Goal: Answer question/provide support: Answer question/provide support

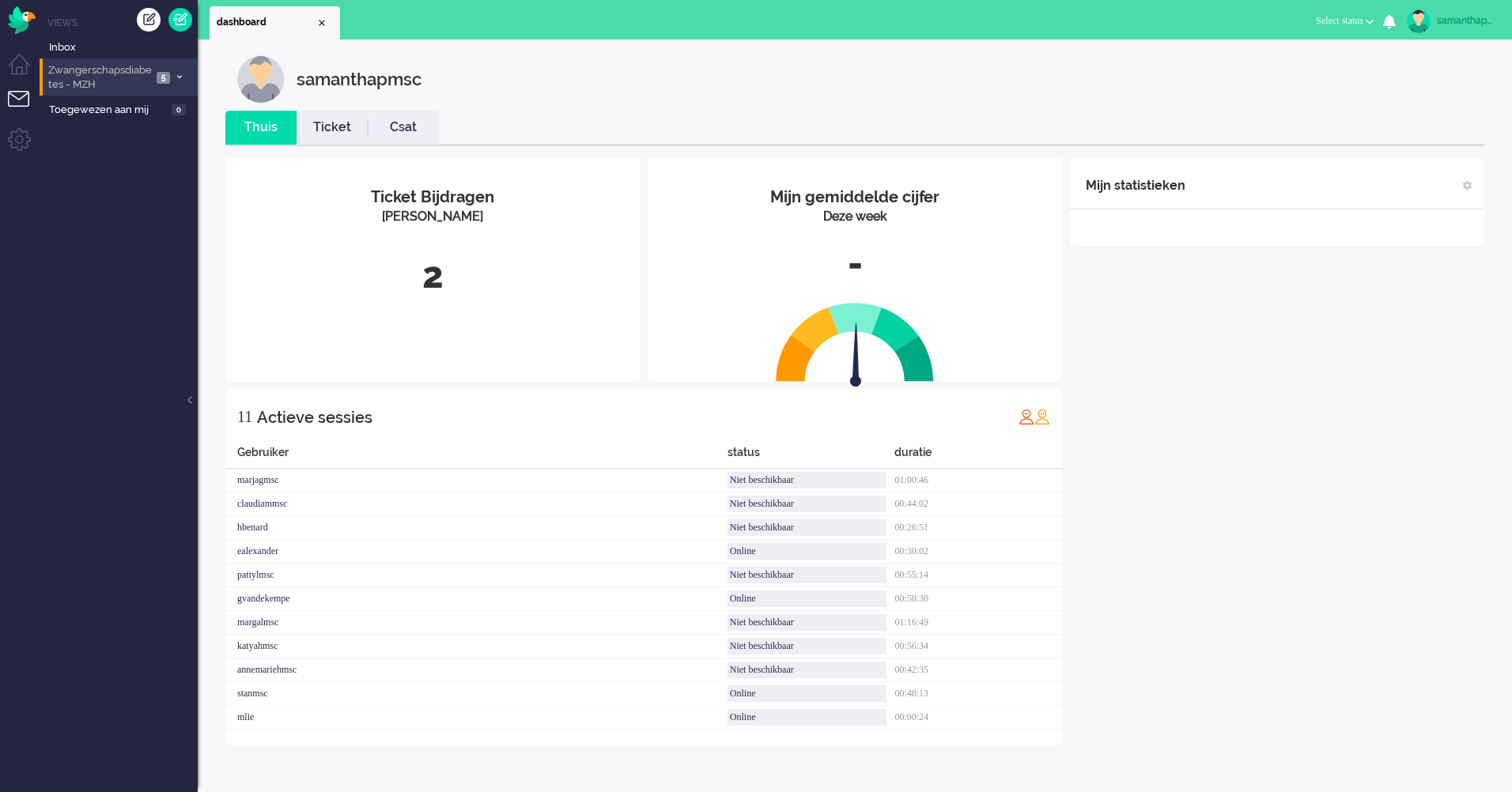
click at [118, 86] on span "Zwangerschapsdiabetes - MZH" at bounding box center [99, 77] width 106 height 30
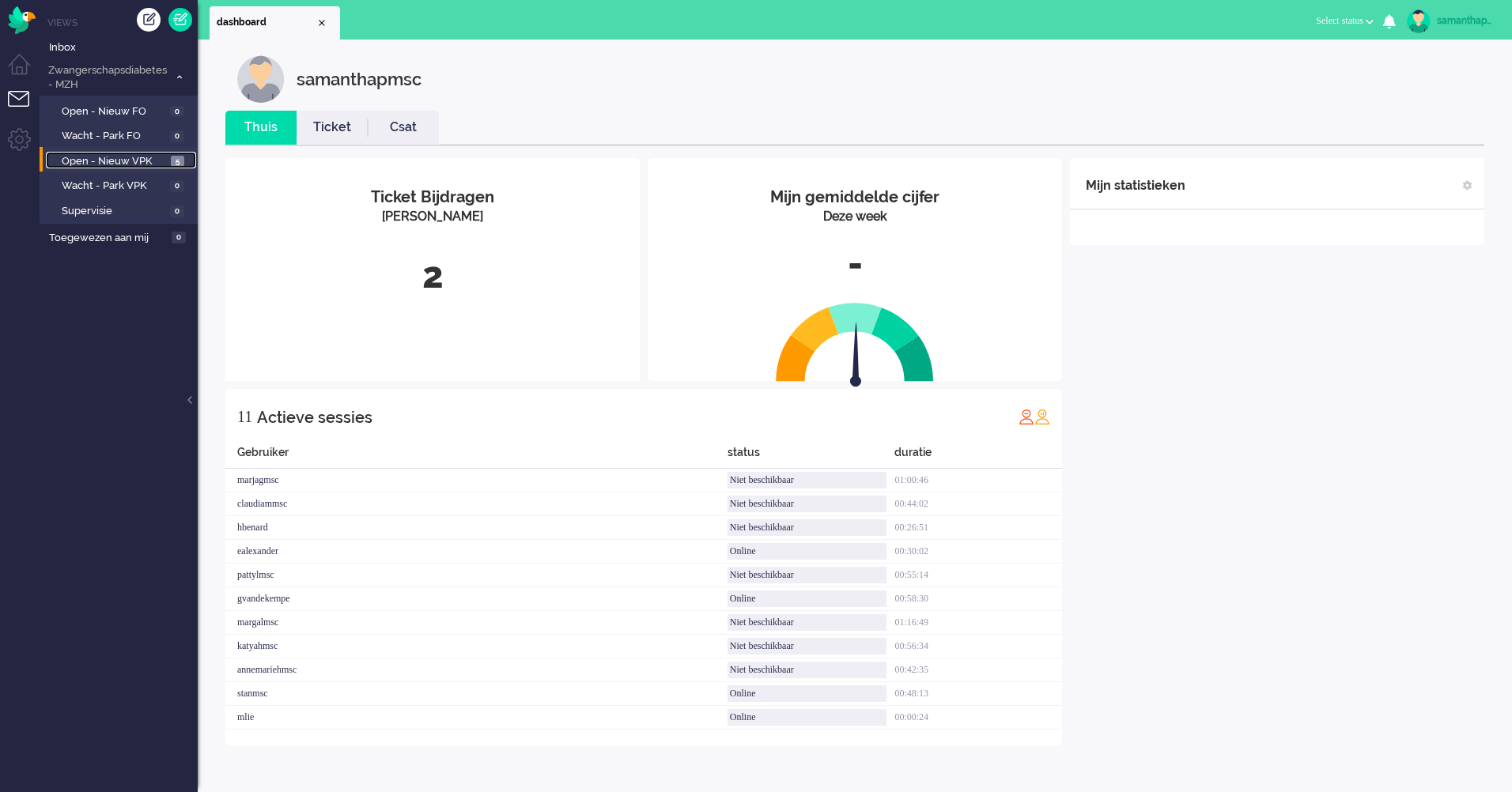
click at [140, 152] on link "Open - Nieuw VPK 5" at bounding box center [121, 160] width 150 height 17
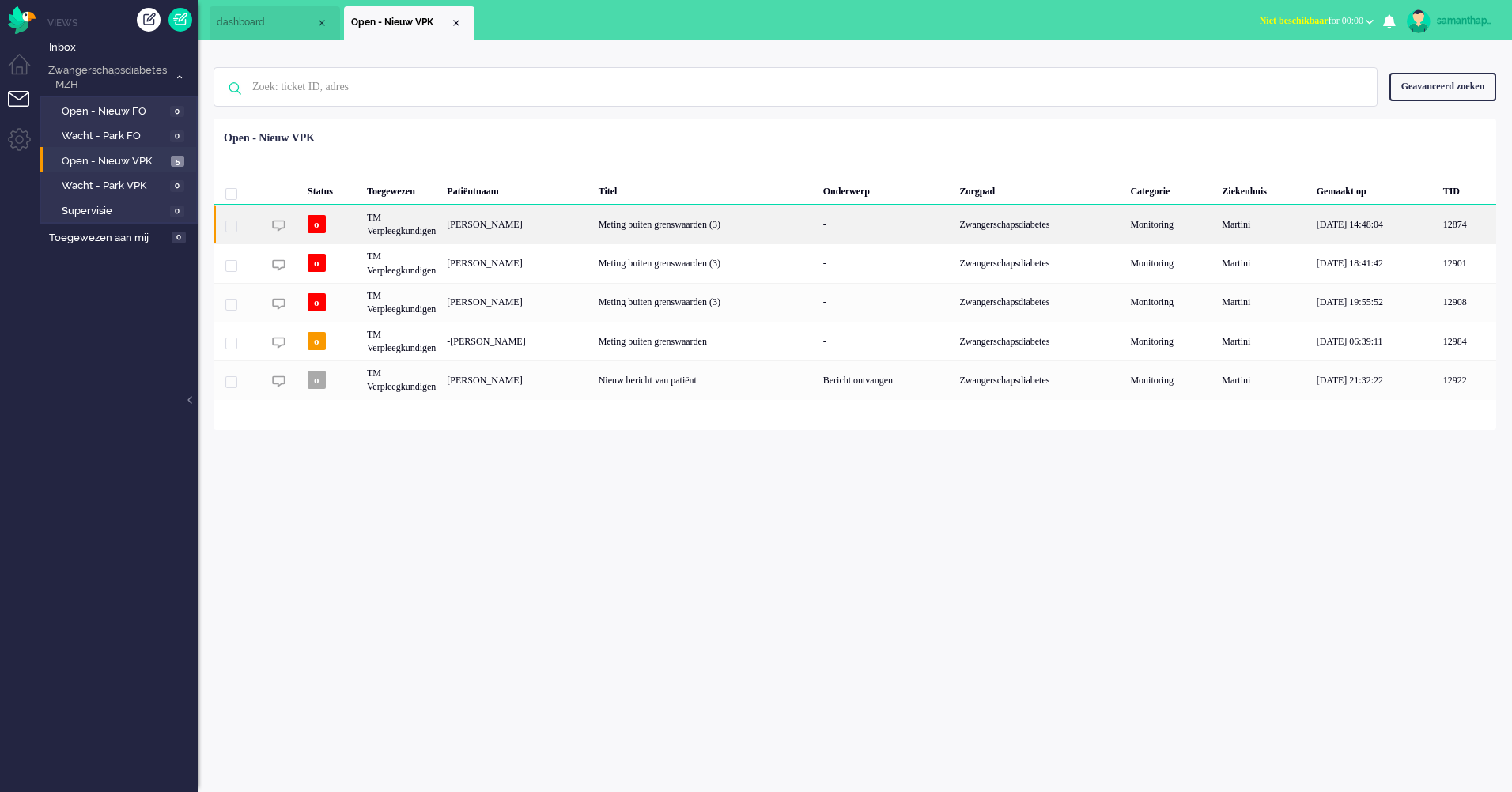
click at [593, 221] on div "[PERSON_NAME]" at bounding box center [517, 224] width 151 height 39
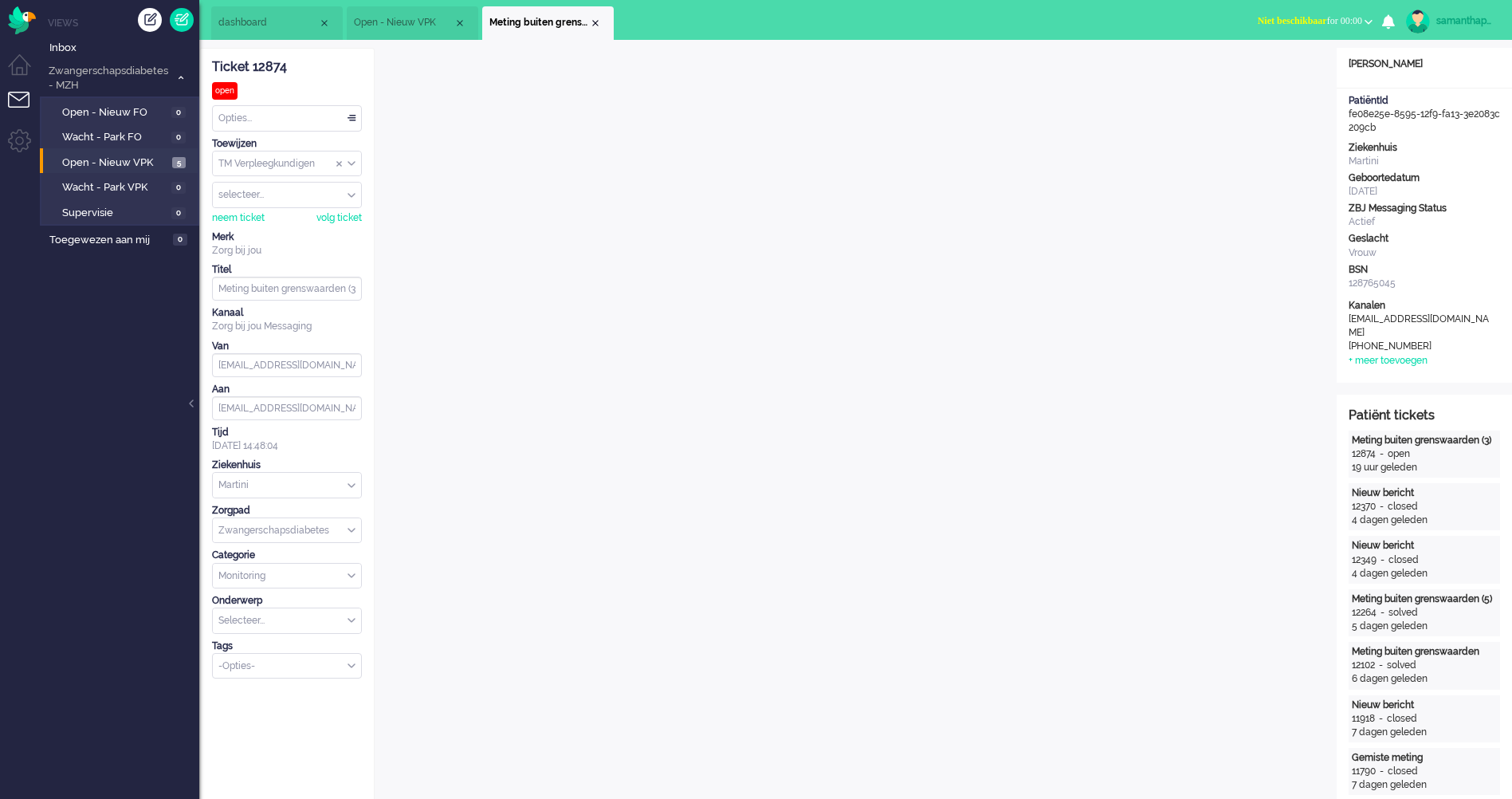
click at [331, 122] on div "Opties..." at bounding box center [287, 118] width 149 height 24
click at [287, 122] on div "Opties..." at bounding box center [287, 118] width 149 height 24
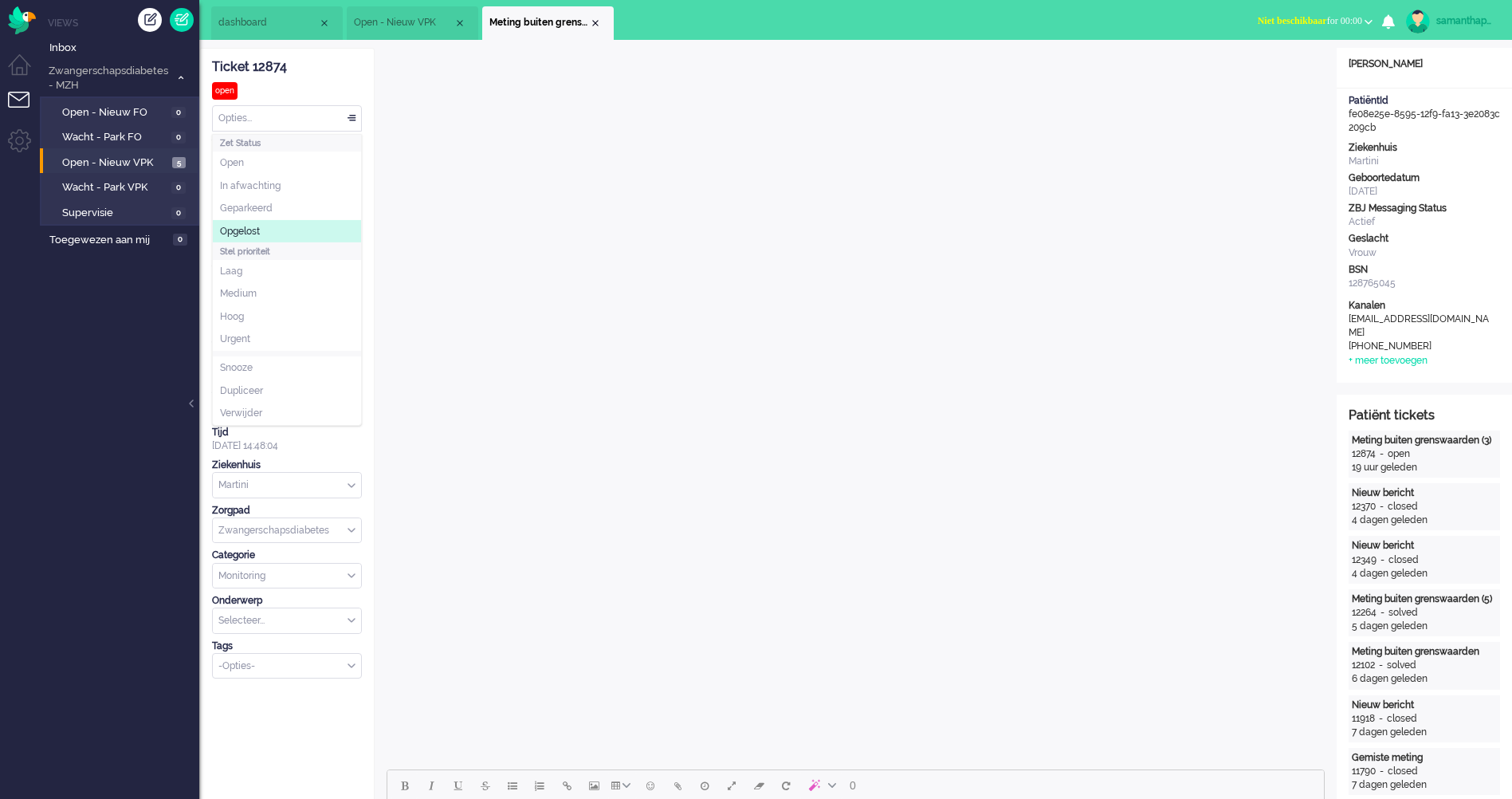
click at [261, 234] on li "Opgelost" at bounding box center [287, 231] width 149 height 23
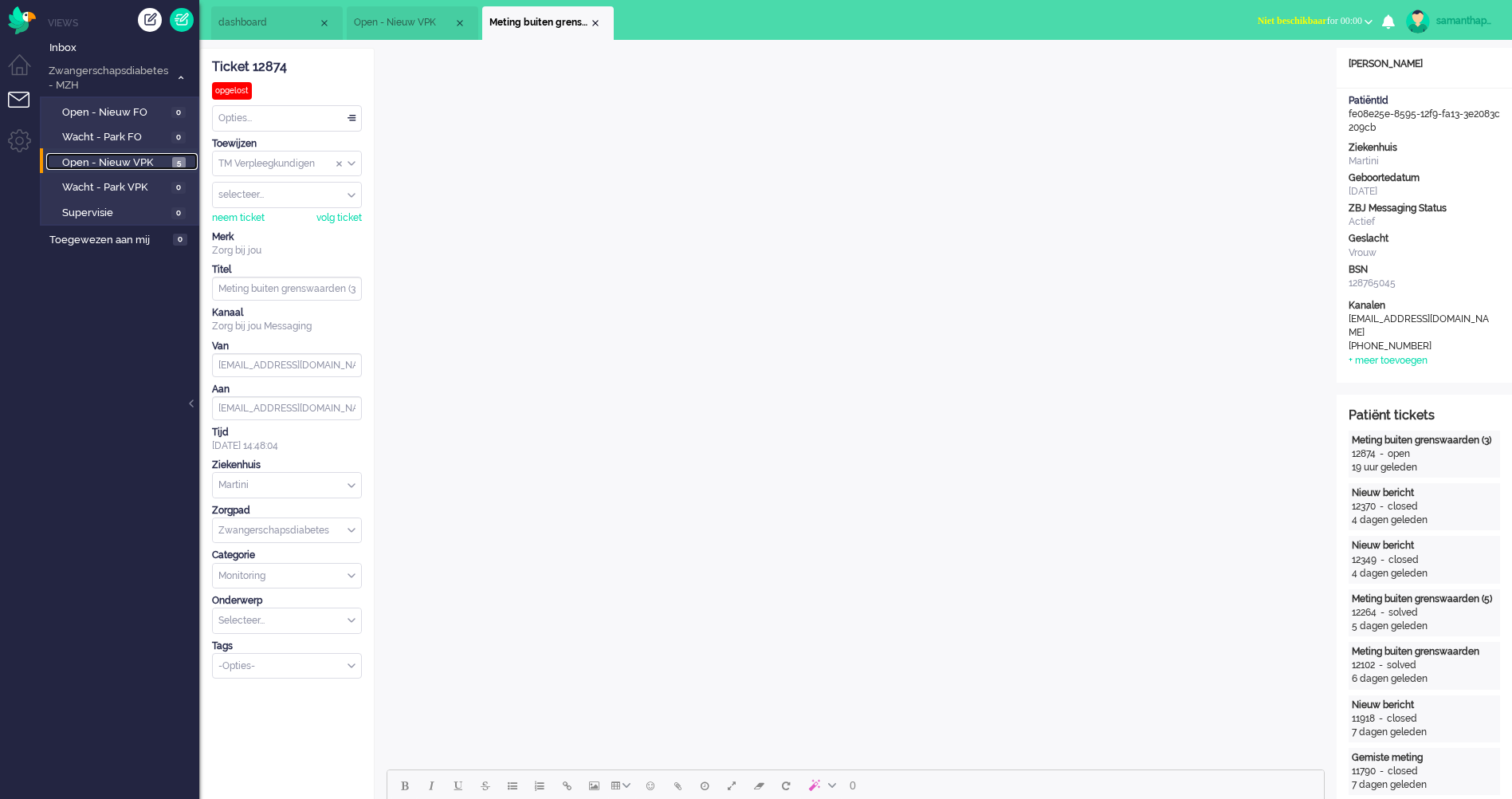
click at [100, 165] on span "Open - Nieuw VPK" at bounding box center [115, 162] width 106 height 15
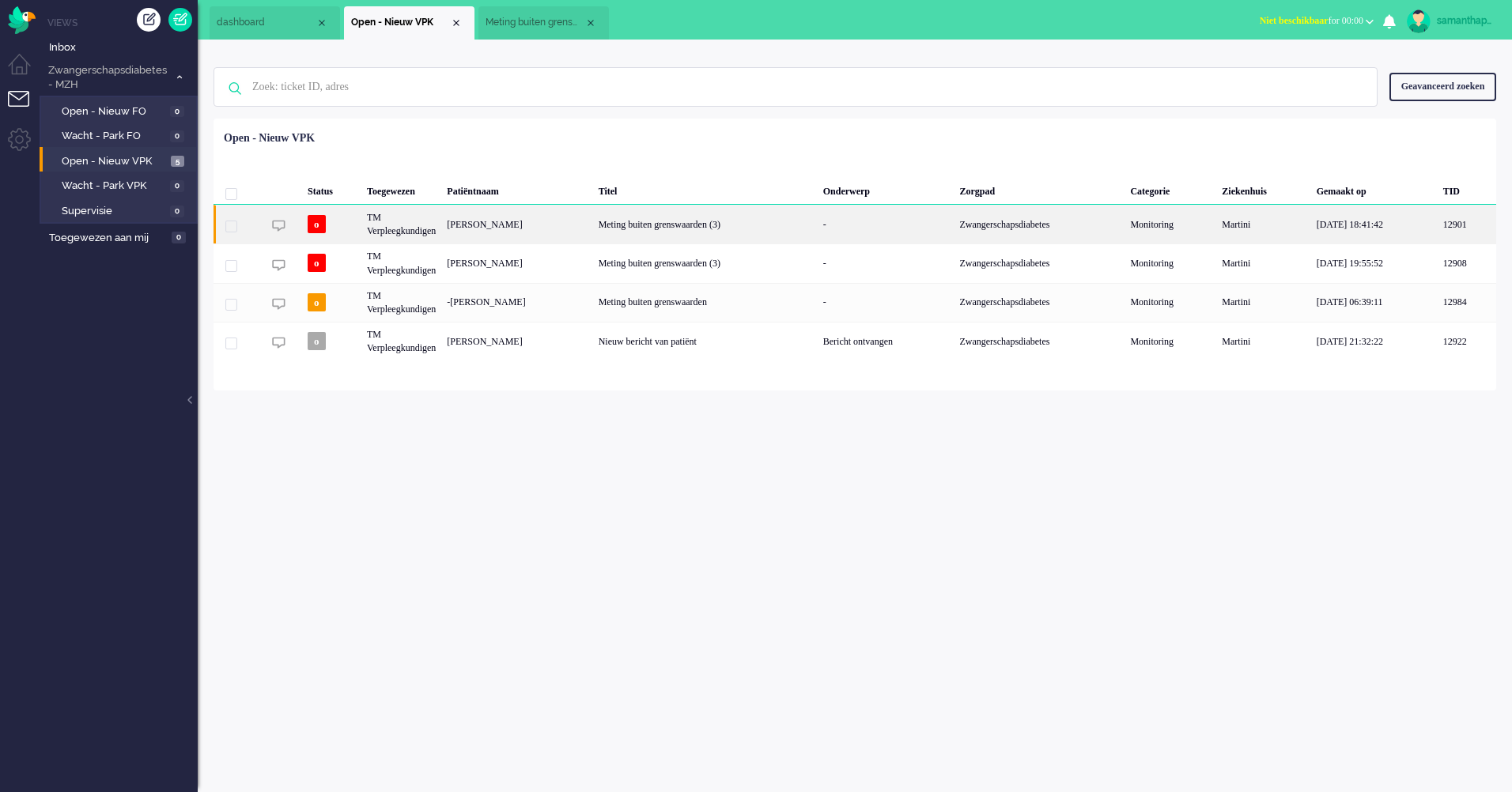
click at [548, 232] on div "[PERSON_NAME]" at bounding box center [517, 224] width 151 height 39
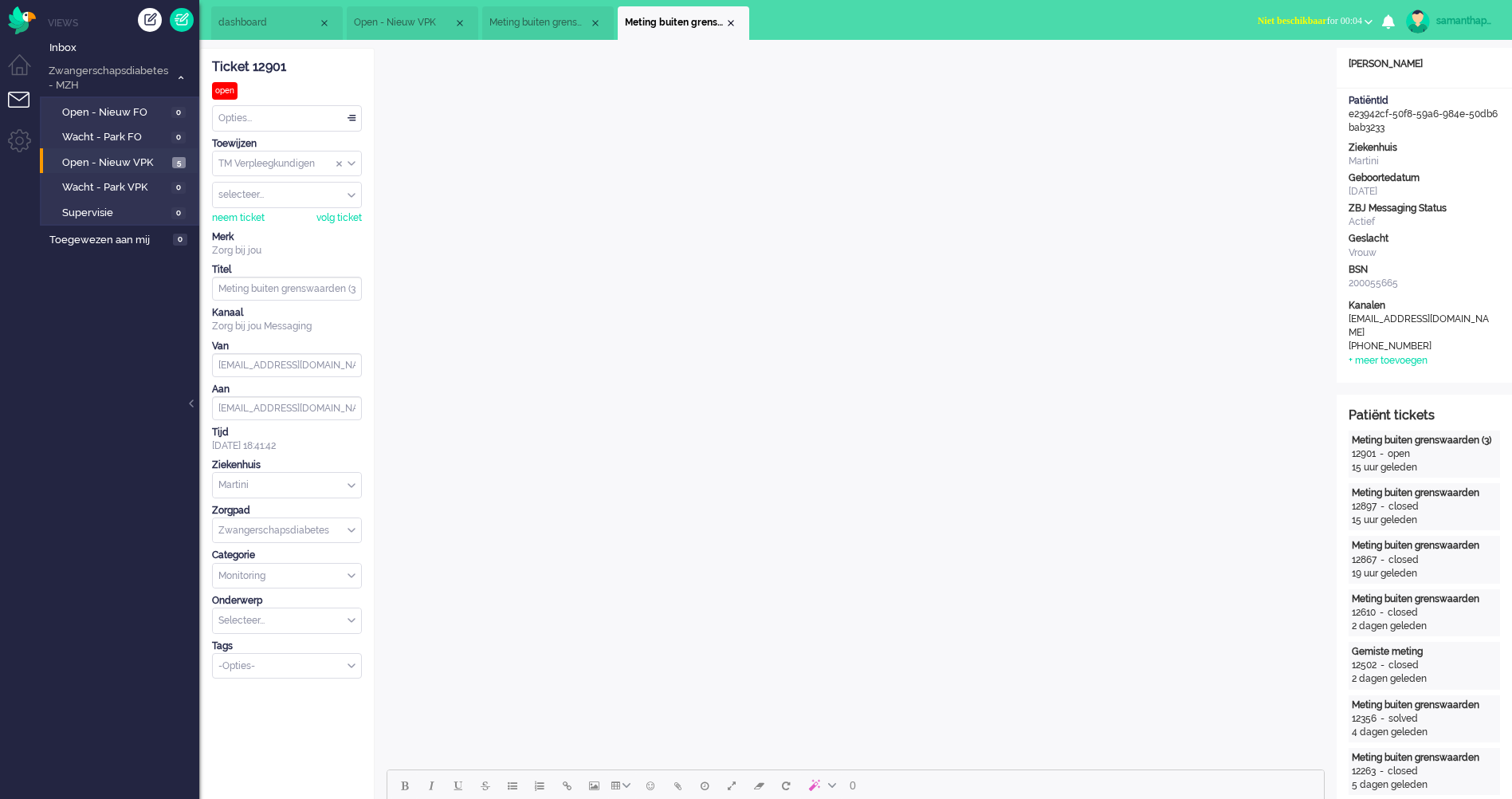
click at [314, 122] on div "Opties..." at bounding box center [287, 118] width 149 height 24
click at [291, 222] on li "Opgelost" at bounding box center [287, 231] width 149 height 23
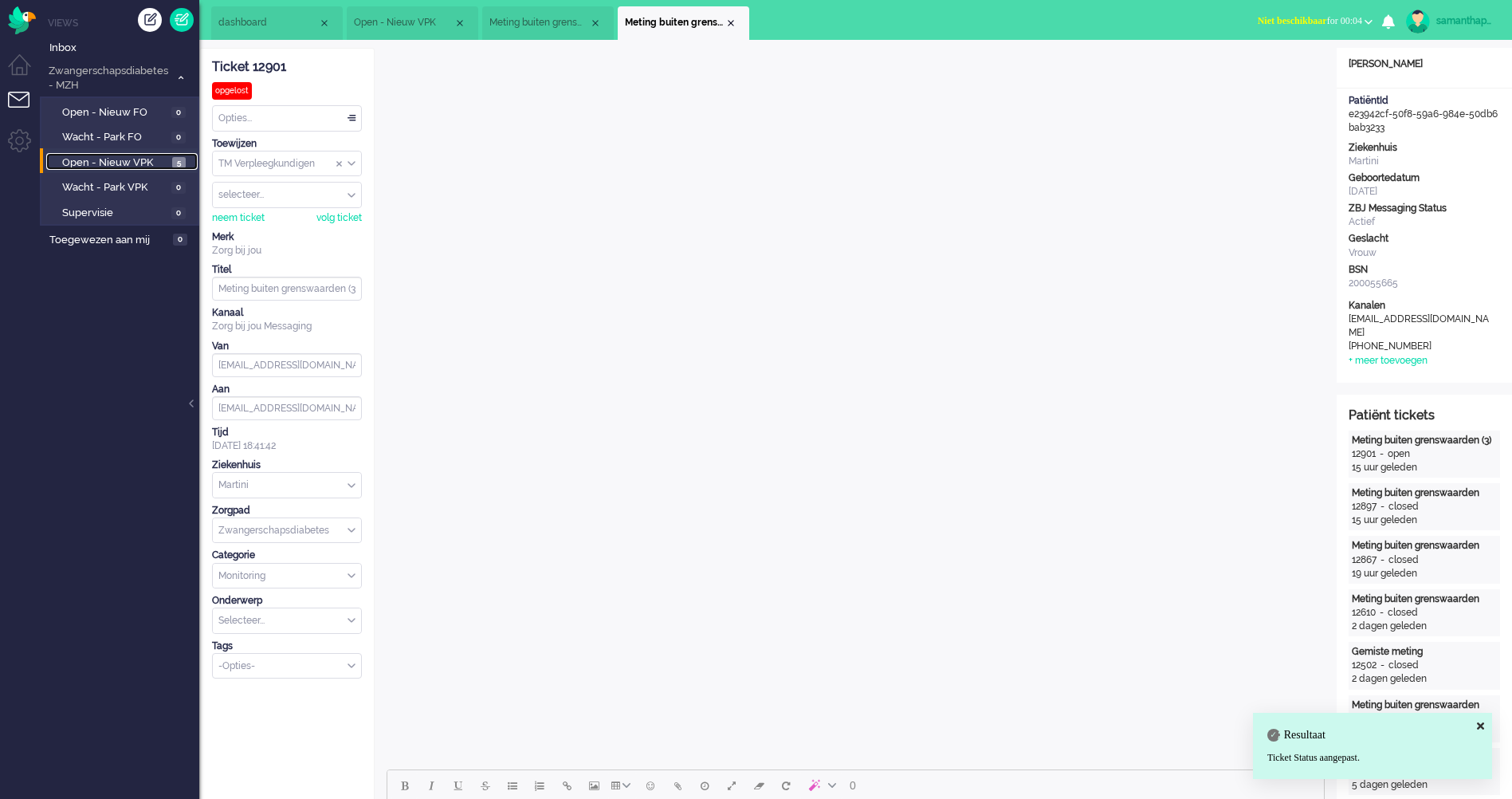
click at [131, 158] on span "Open - Nieuw VPK" at bounding box center [115, 162] width 106 height 15
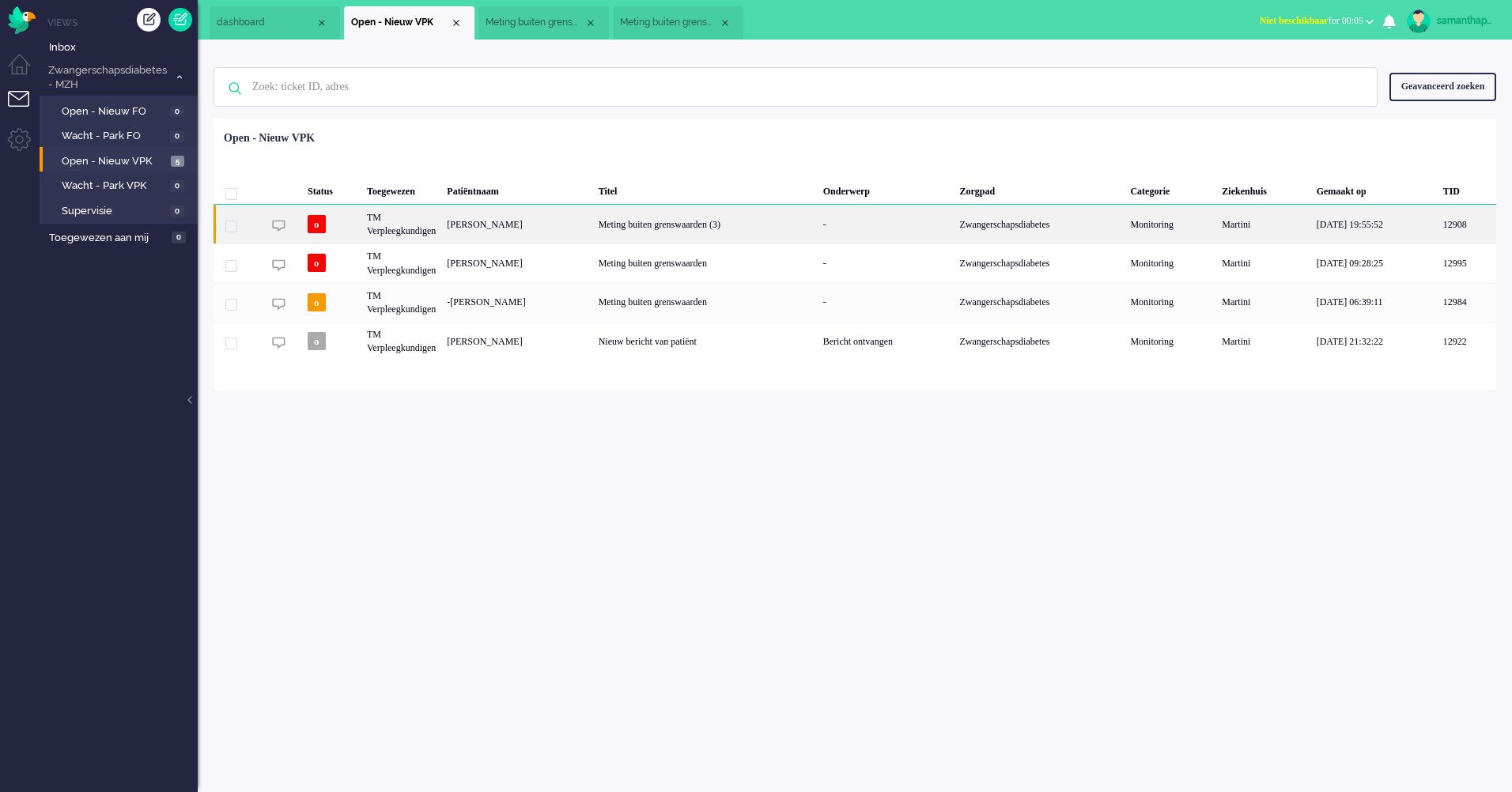
click at [550, 221] on div "[PERSON_NAME]" at bounding box center [517, 224] width 151 height 39
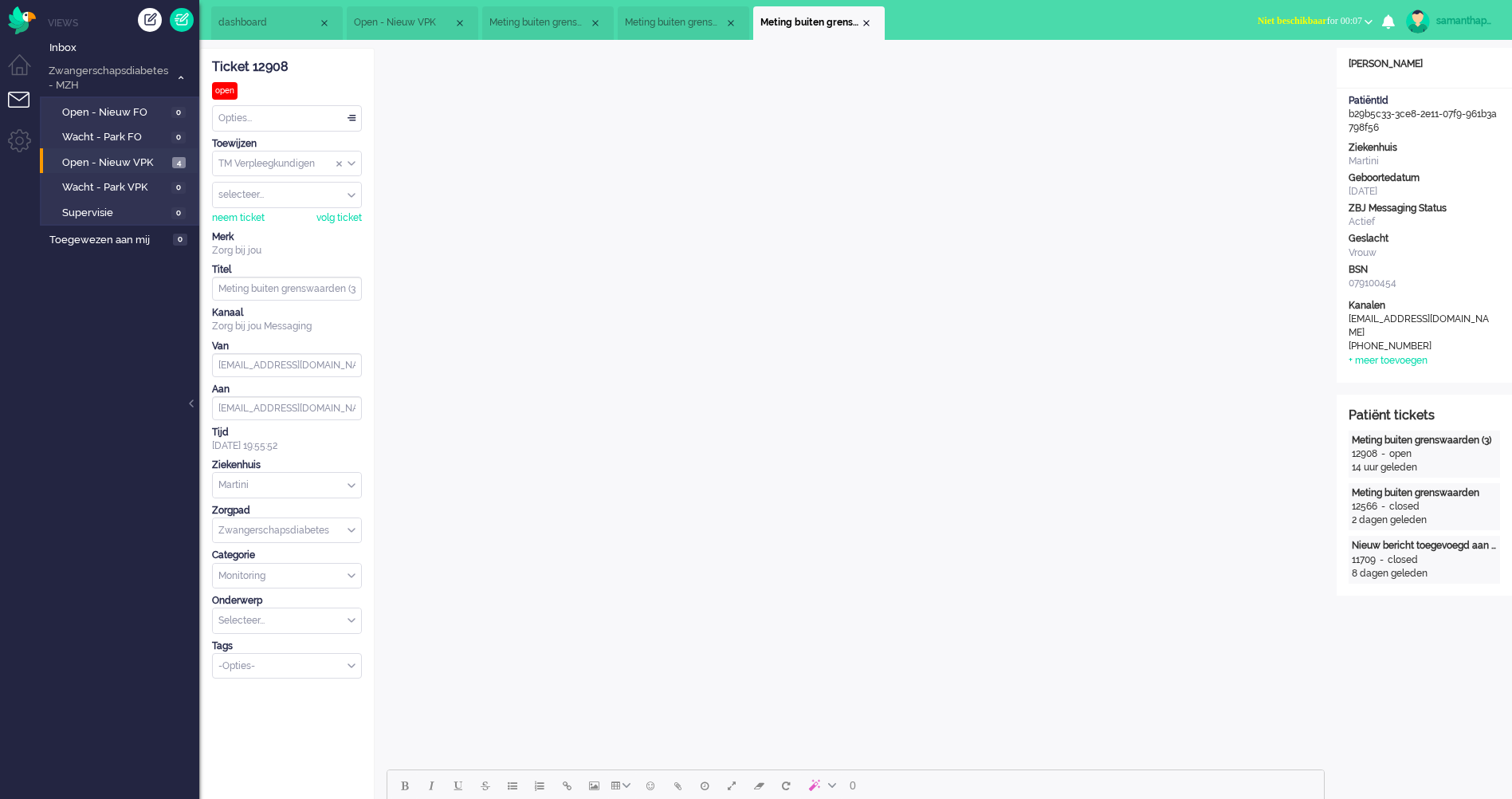
scroll to position [558, 0]
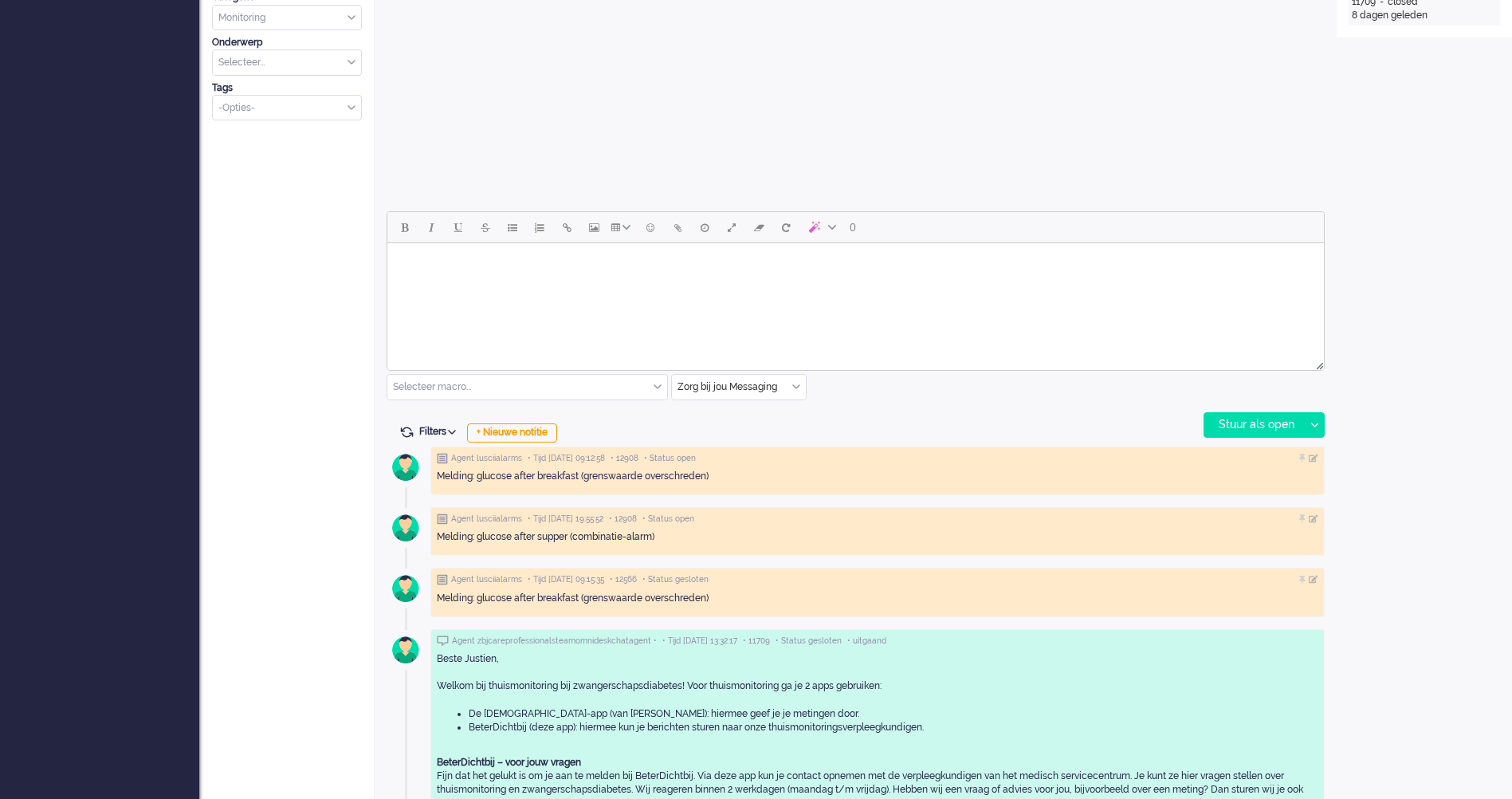
click at [560, 284] on html at bounding box center [855, 263] width 936 height 41
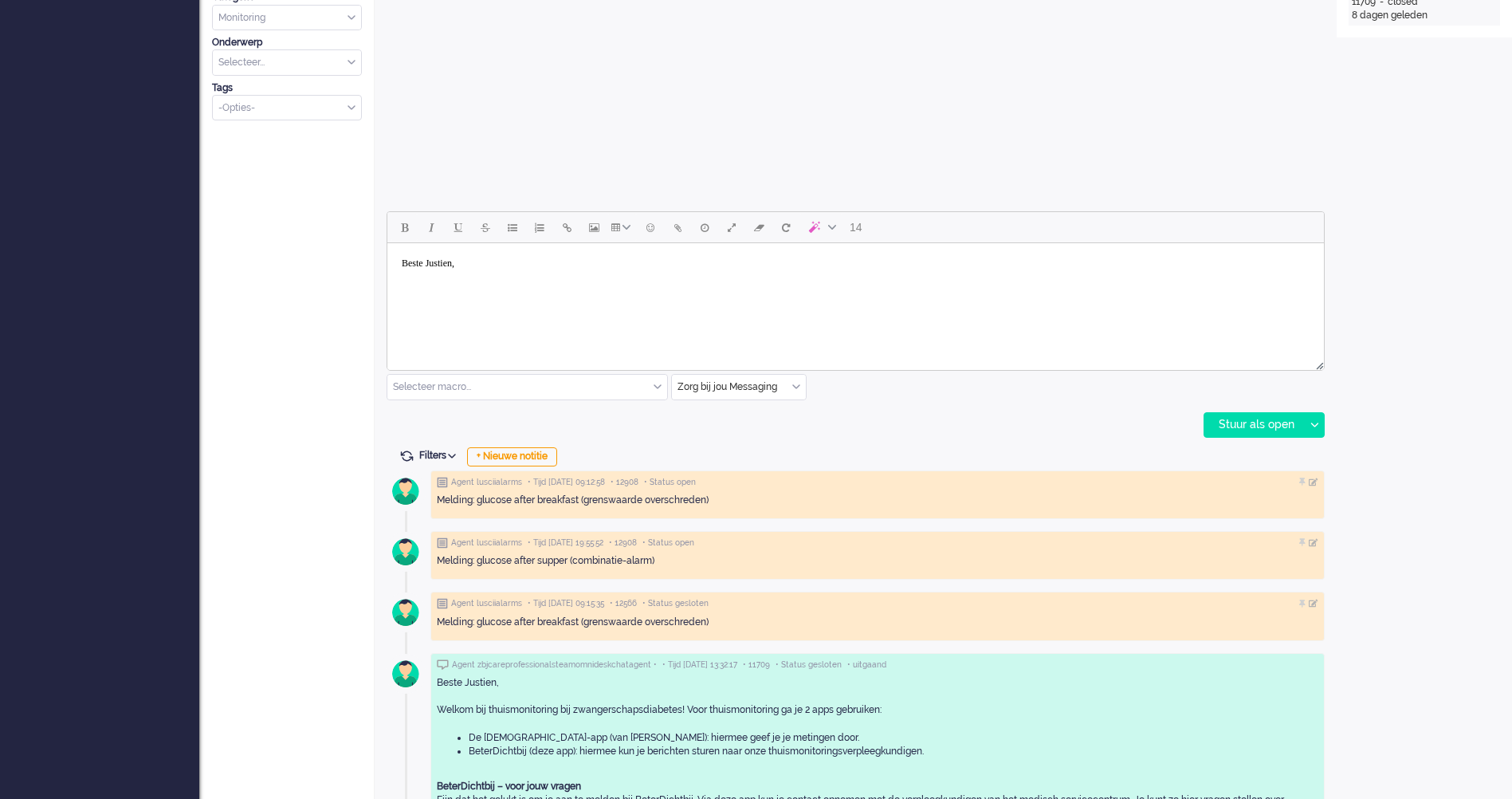
scroll to position [10, 0]
drag, startPoint x: 460, startPoint y: 276, endPoint x: 395, endPoint y: 272, distance: 65.1
click at [395, 272] on body "Beste Justien, Beste.... Je bloedglucosewaarden zien er goed uit daarom is het …" at bounding box center [855, 302] width 924 height 123
click at [820, 287] on body "Beste Justien, Je bloedglucosewaarden zien er goed uit daarom is het meetadvies…" at bounding box center [855, 296] width 924 height 112
click at [570, 330] on body "Beste Justien, Je bloedglucosewaarden zien er goed uit daarom is het meetadvies…" at bounding box center [855, 296] width 924 height 112
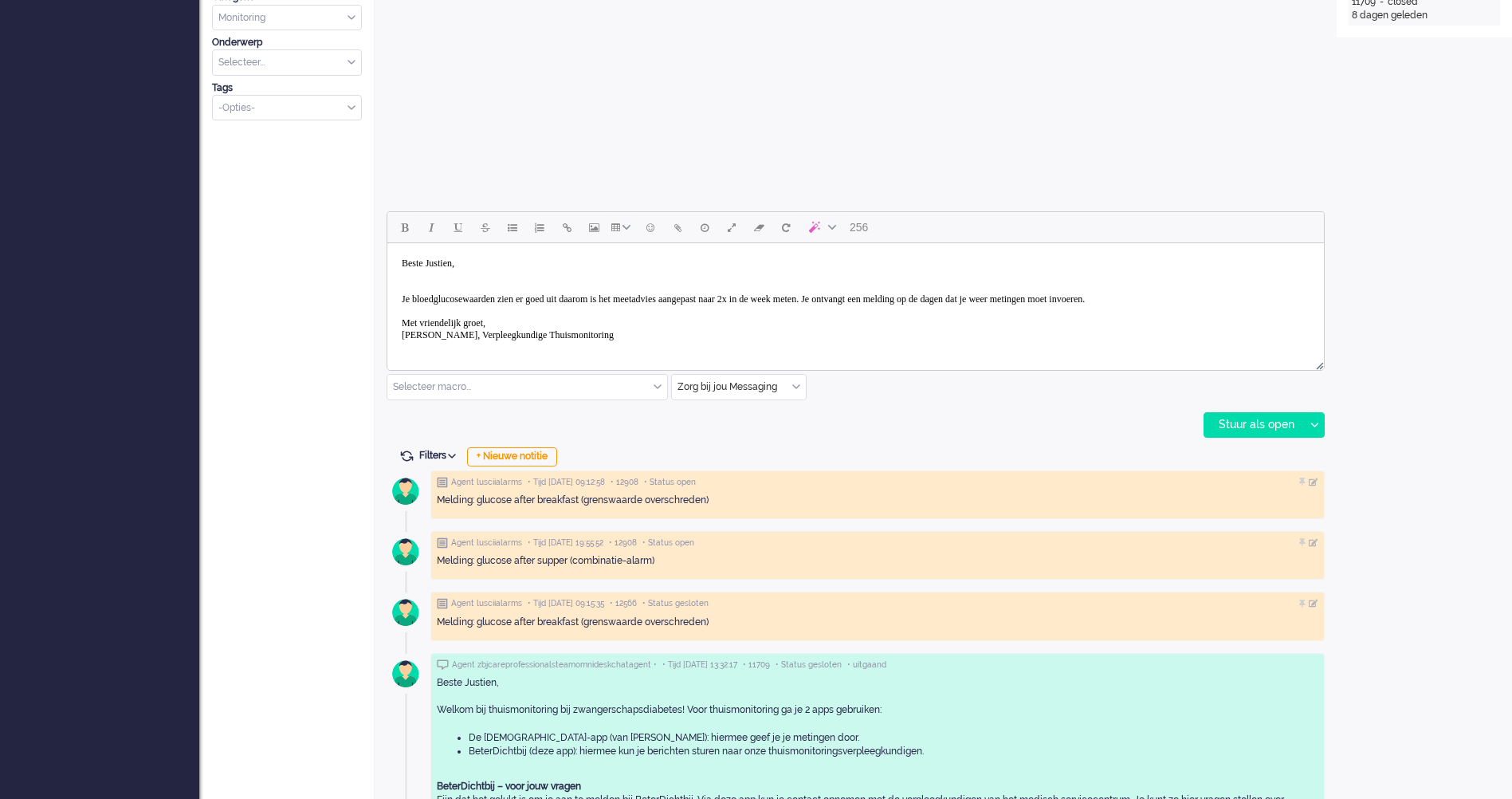
scroll to position [479, 0]
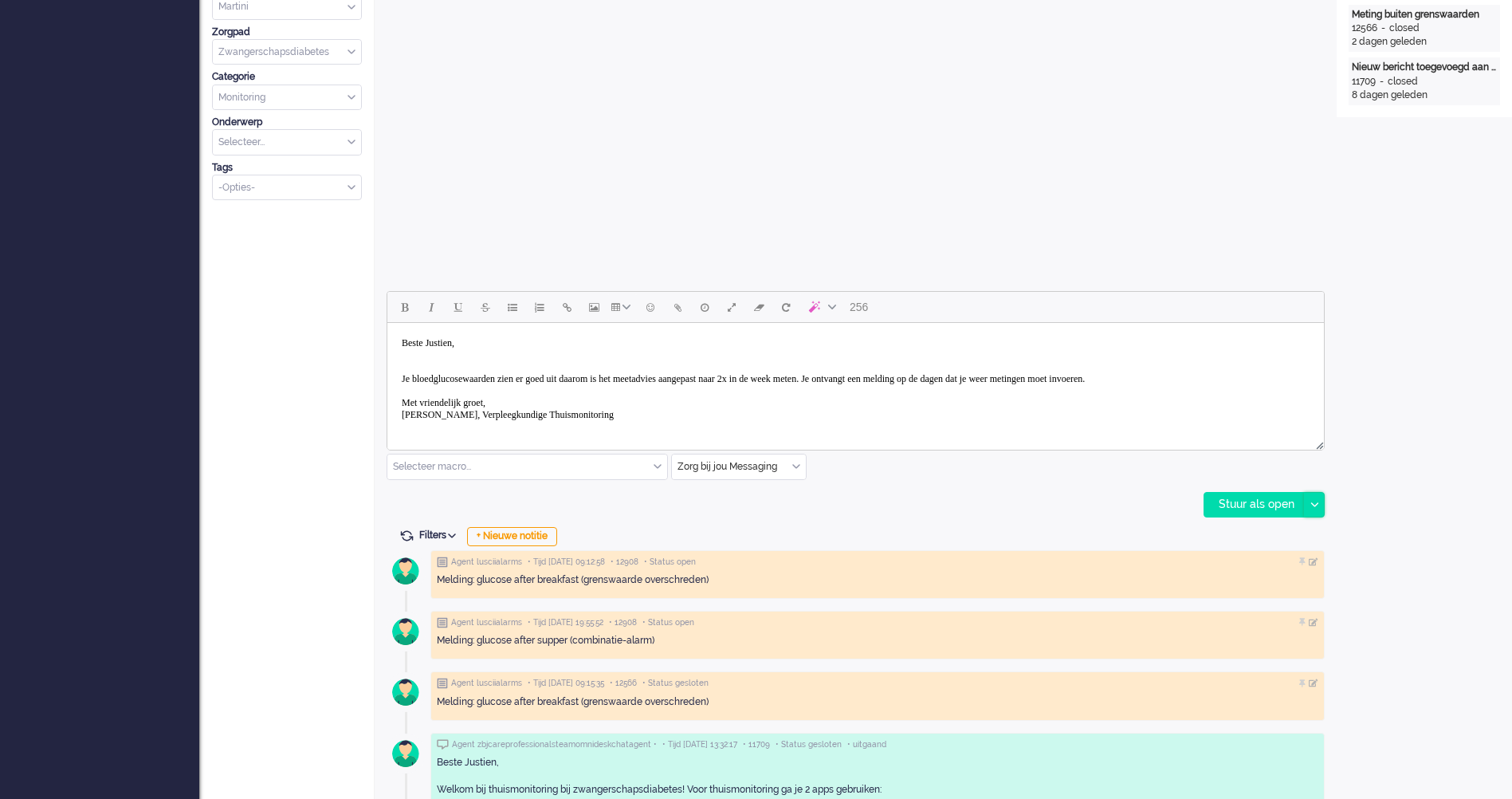
click at [1323, 505] on div at bounding box center [1313, 504] width 20 height 24
click at [1257, 580] on div "Stuur als opgelost" at bounding box center [1270, 577] width 131 height 16
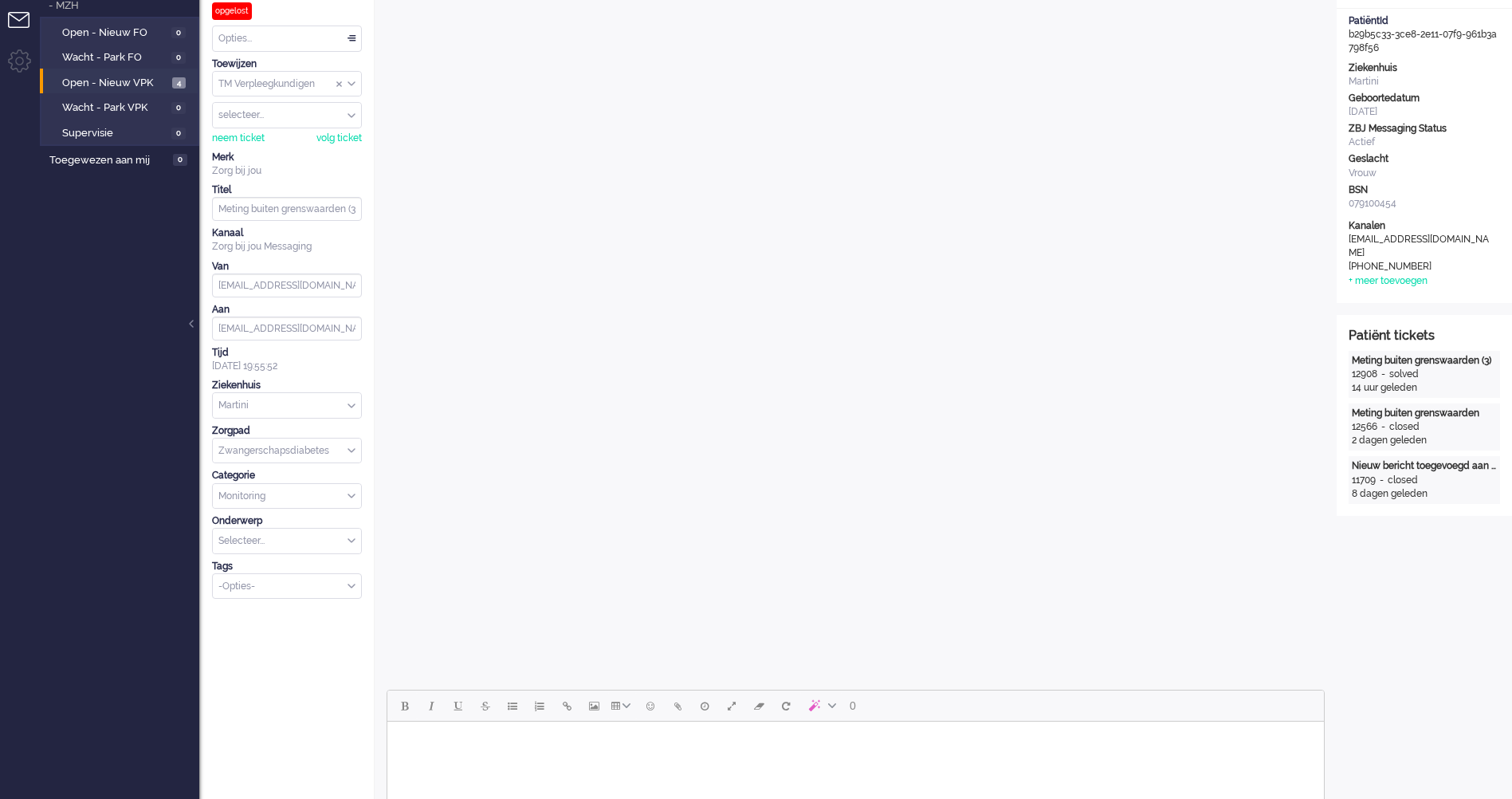
scroll to position [0, 0]
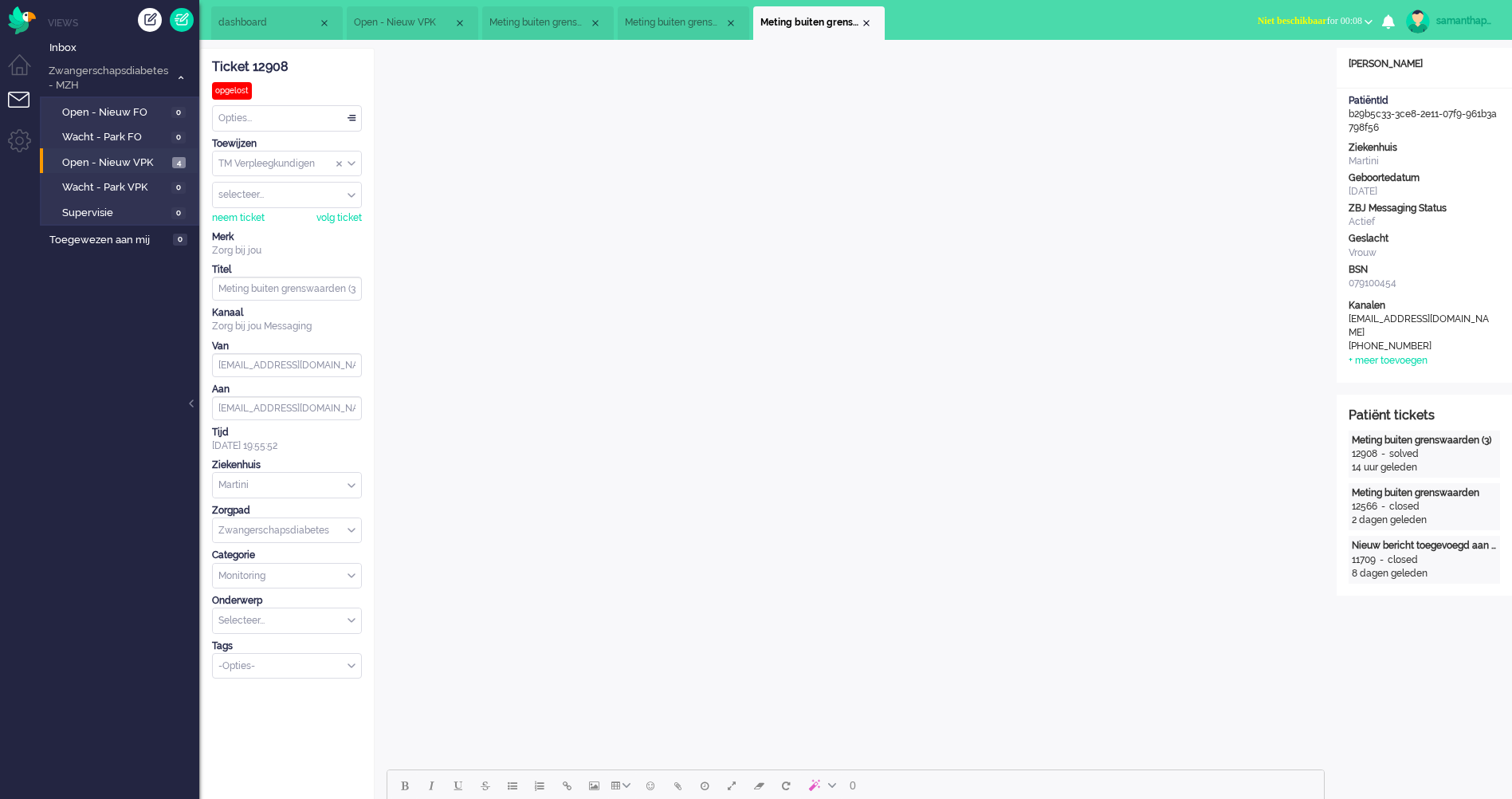
click at [303, 118] on div "Opties..." at bounding box center [287, 118] width 149 height 24
click at [270, 228] on li "Opgelost" at bounding box center [287, 231] width 149 height 23
click at [131, 166] on span "Open - Nieuw VPK" at bounding box center [115, 162] width 106 height 15
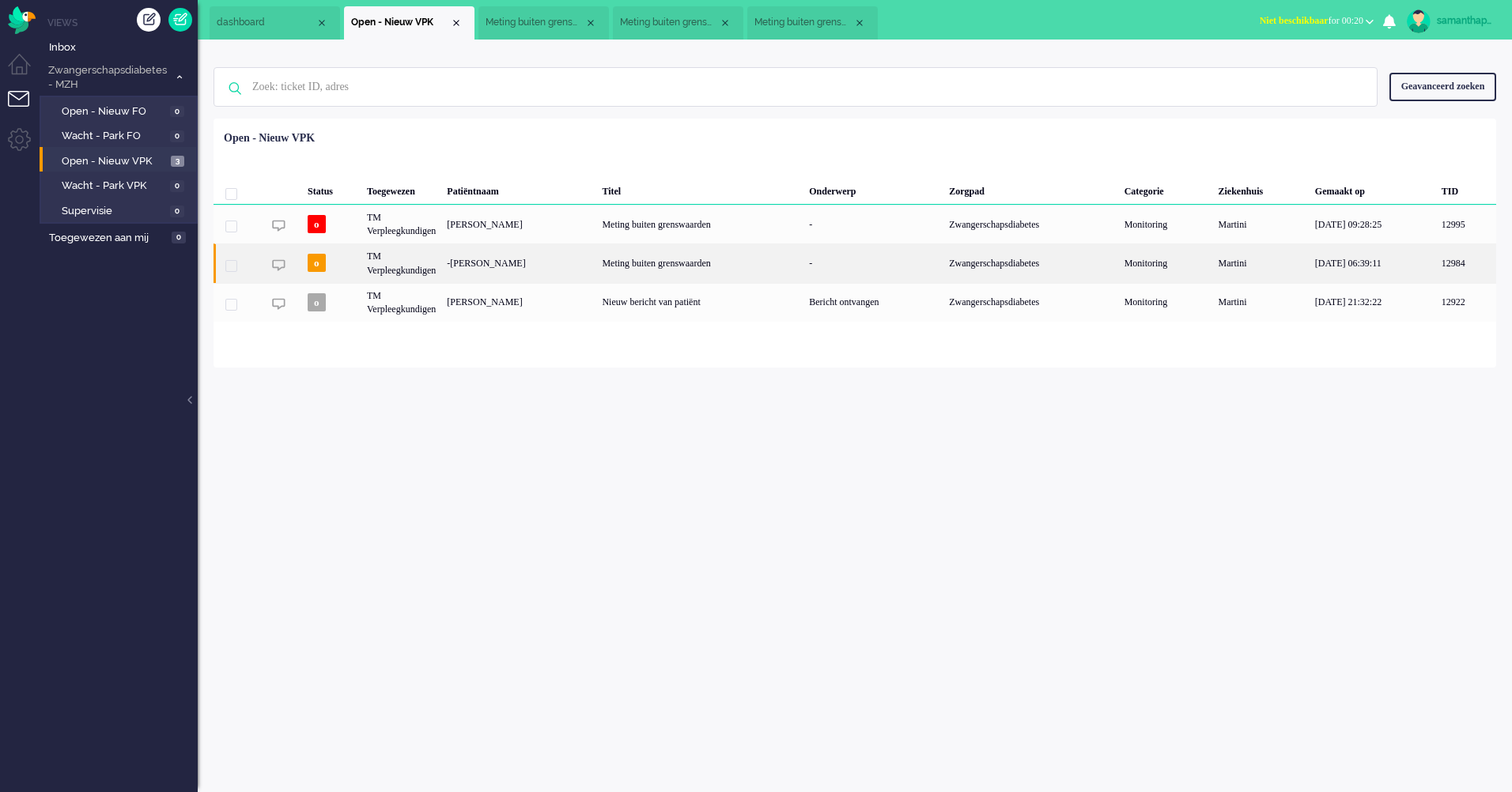
click at [482, 265] on div "-[PERSON_NAME]" at bounding box center [519, 263] width 155 height 39
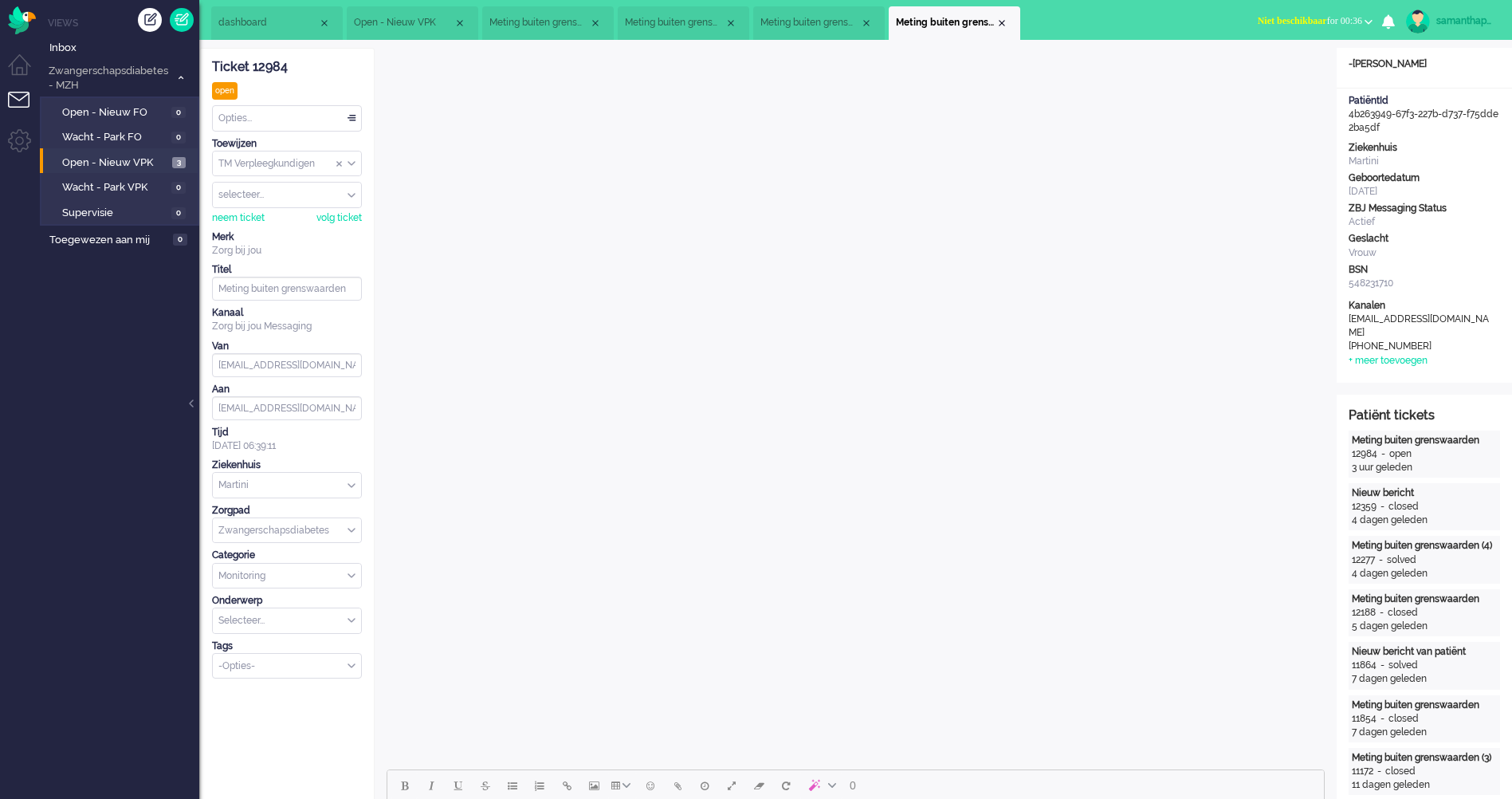
click at [295, 124] on div "Opties..." at bounding box center [287, 118] width 149 height 24
click at [268, 235] on li "Opgelost" at bounding box center [287, 231] width 149 height 23
click at [141, 166] on span "Open - Nieuw VPK" at bounding box center [115, 162] width 106 height 15
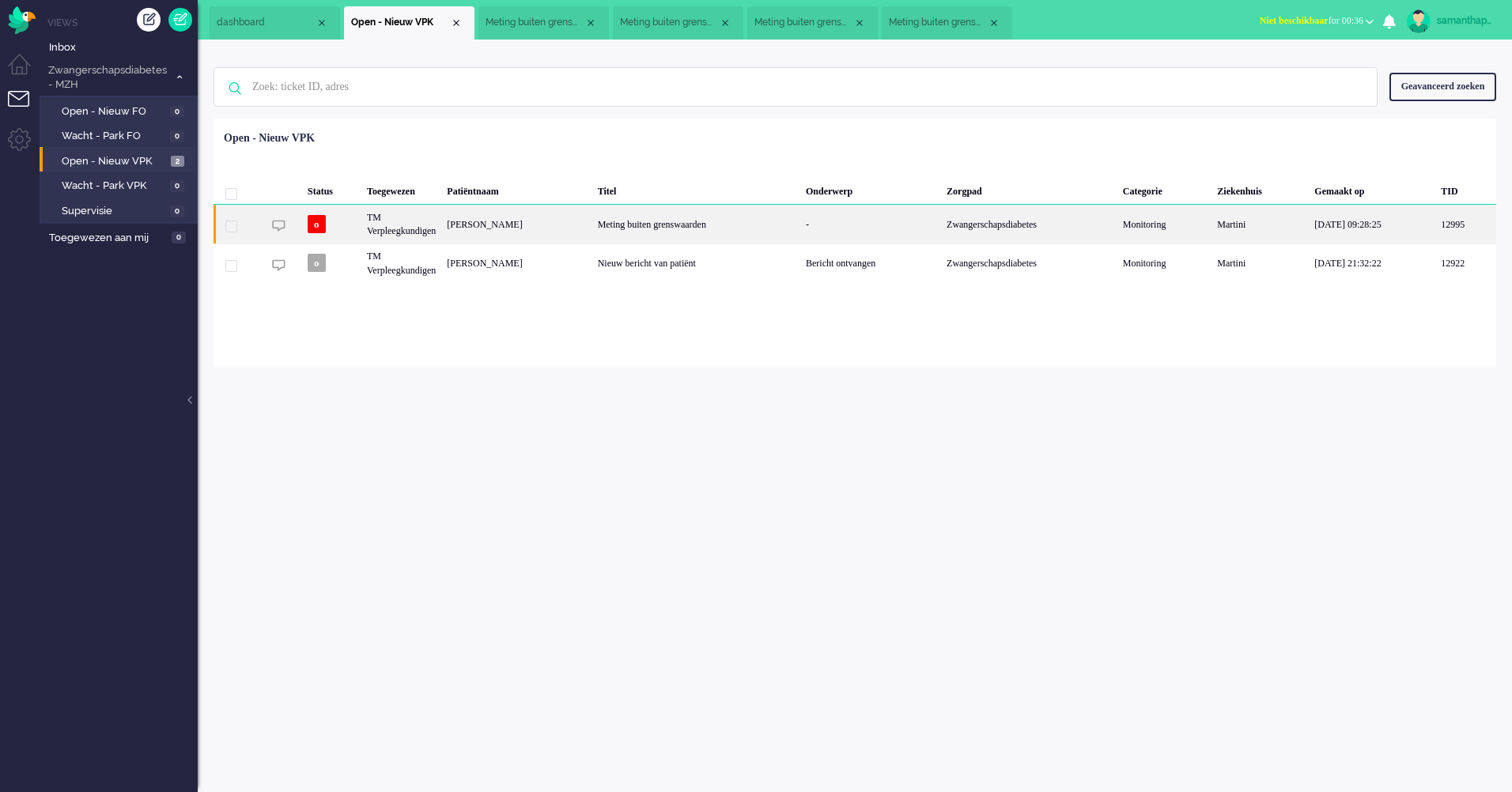
click at [559, 226] on div "[PERSON_NAME]" at bounding box center [516, 224] width 150 height 39
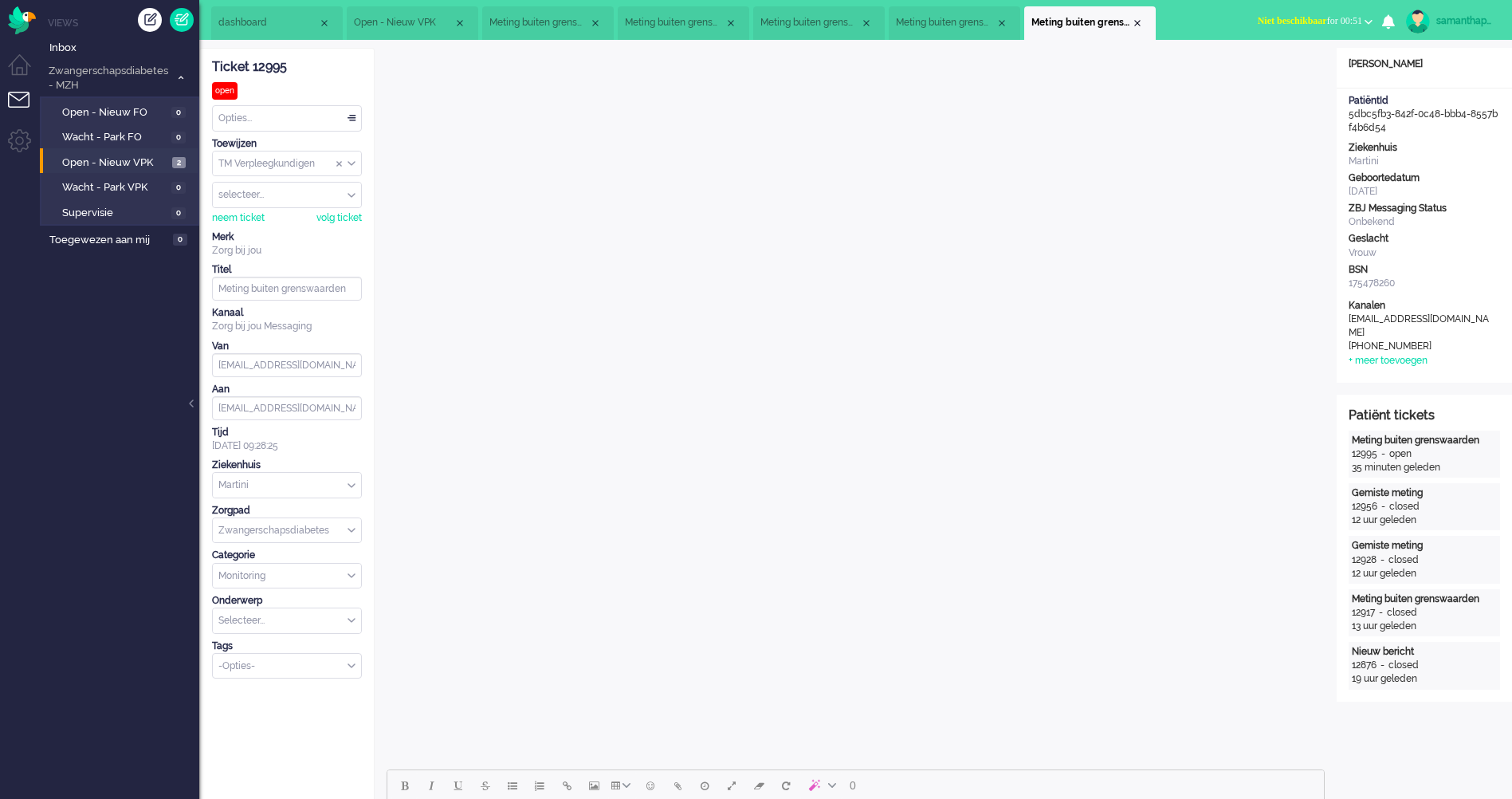
click at [297, 122] on div "Opties..." at bounding box center [287, 118] width 149 height 24
click at [277, 239] on li "Opgelost" at bounding box center [287, 231] width 149 height 23
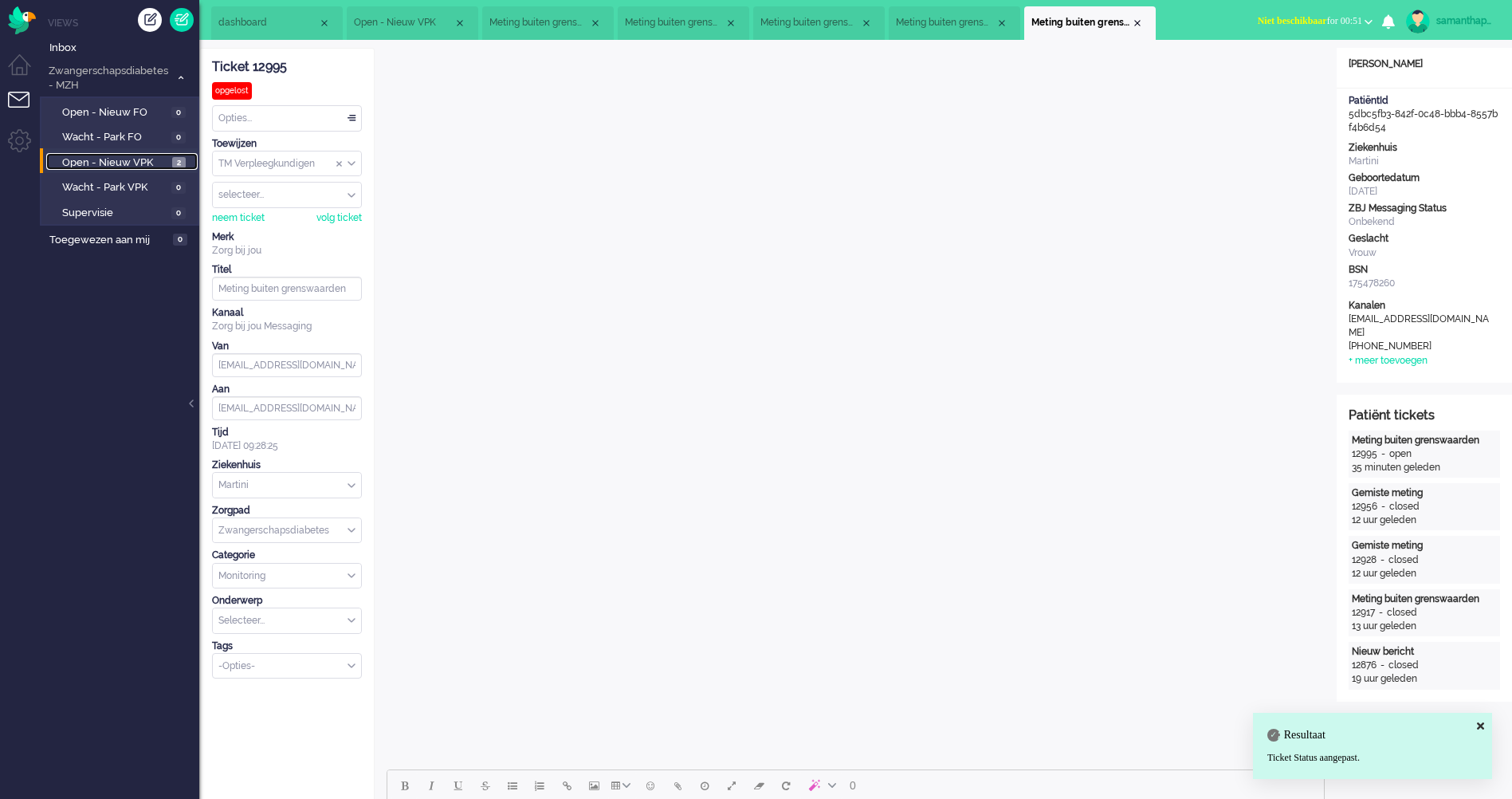
click at [135, 161] on span "Open - Nieuw VPK" at bounding box center [115, 162] width 106 height 15
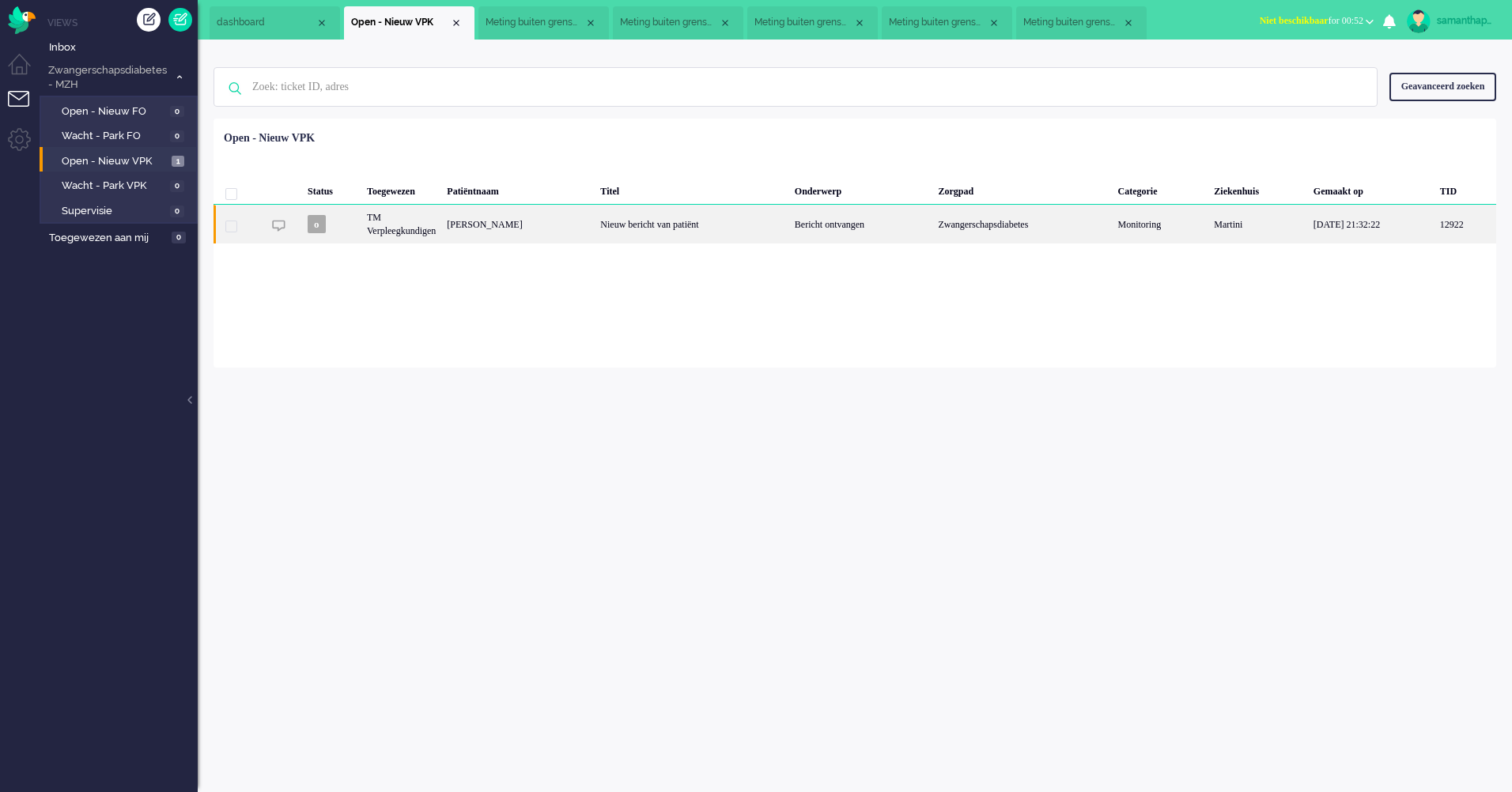
click at [541, 222] on div "[PERSON_NAME]" at bounding box center [518, 224] width 154 height 39
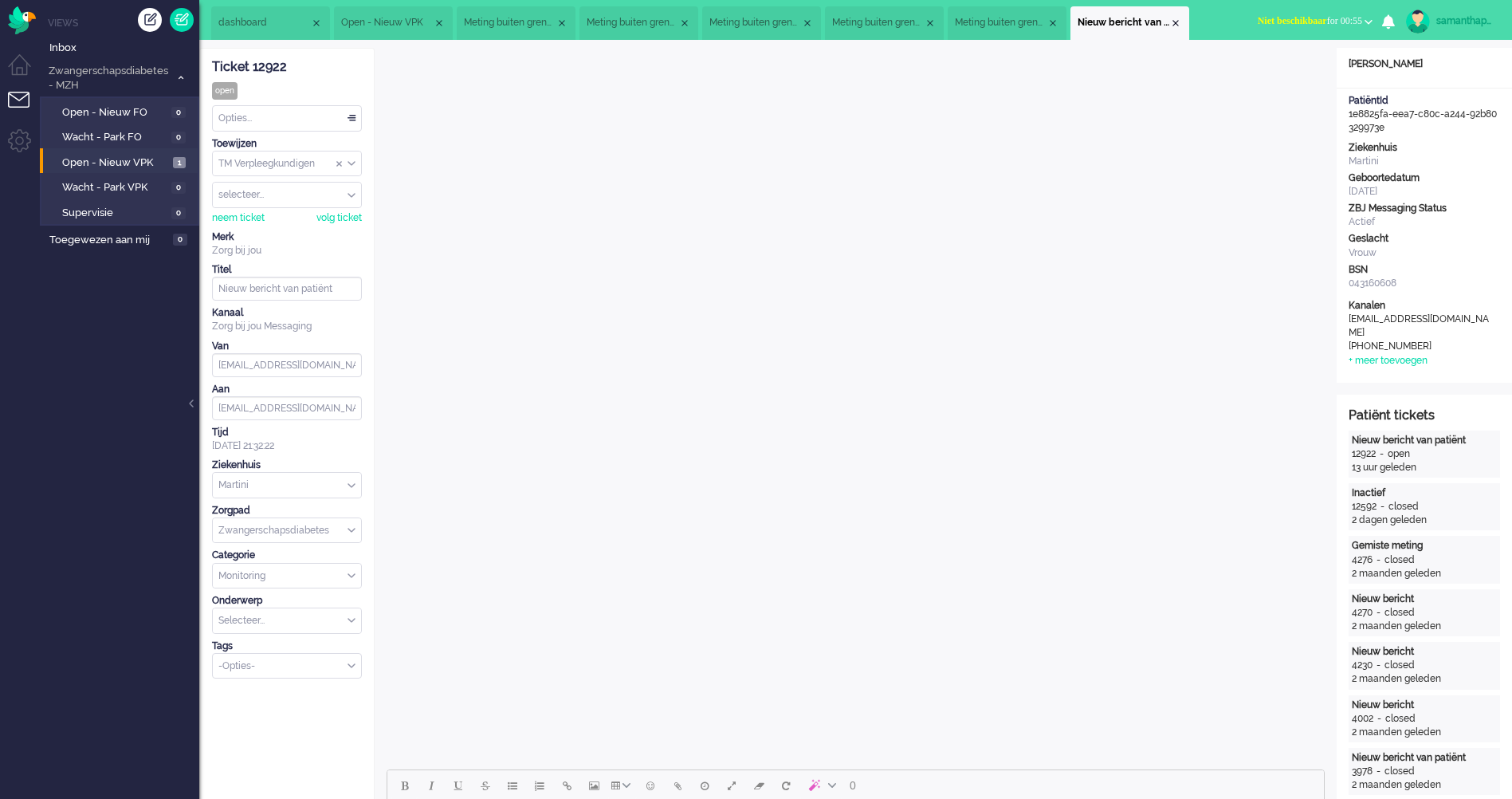
scroll to position [558, 0]
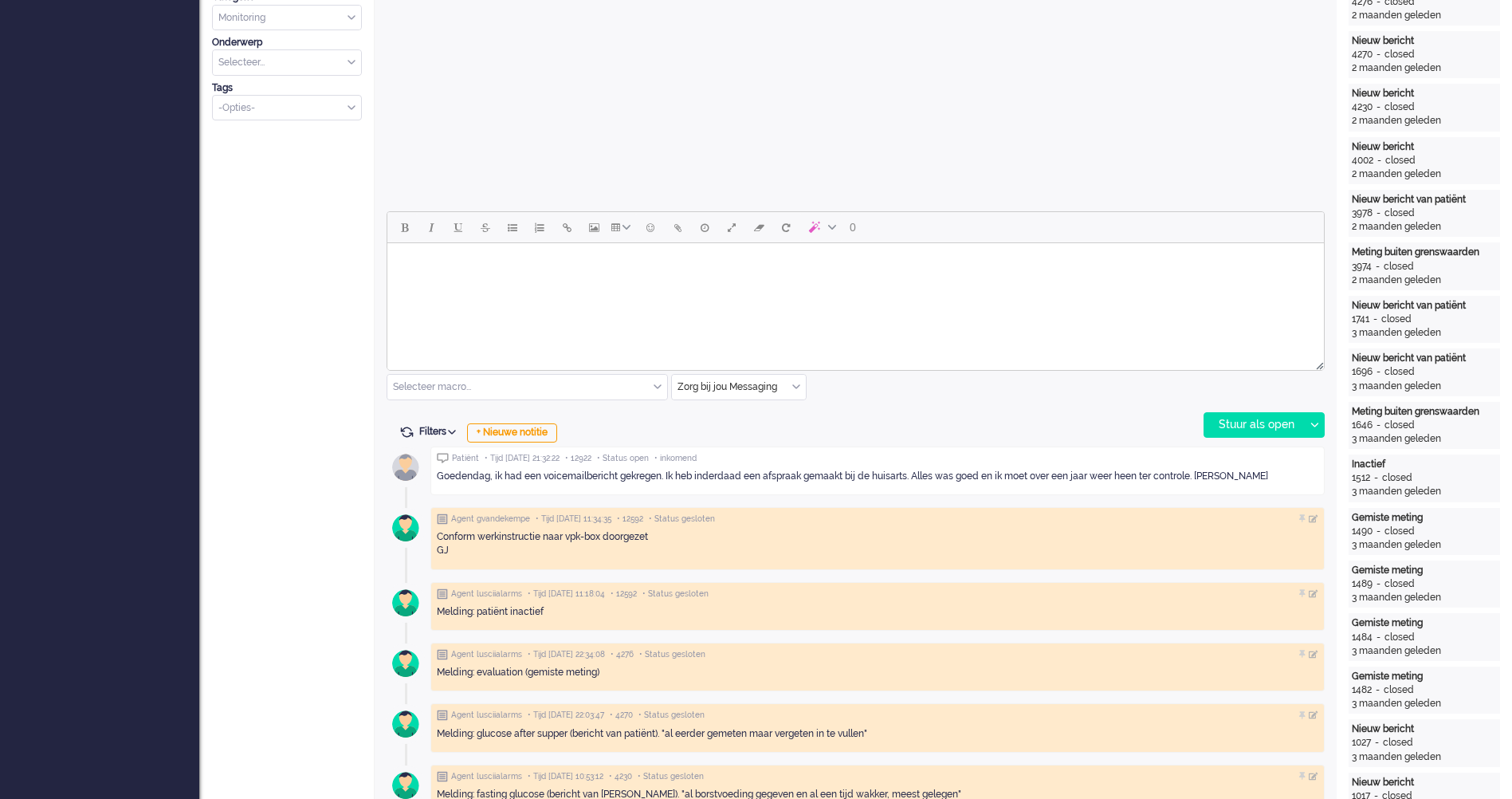
click at [656, 284] on html at bounding box center [855, 263] width 936 height 41
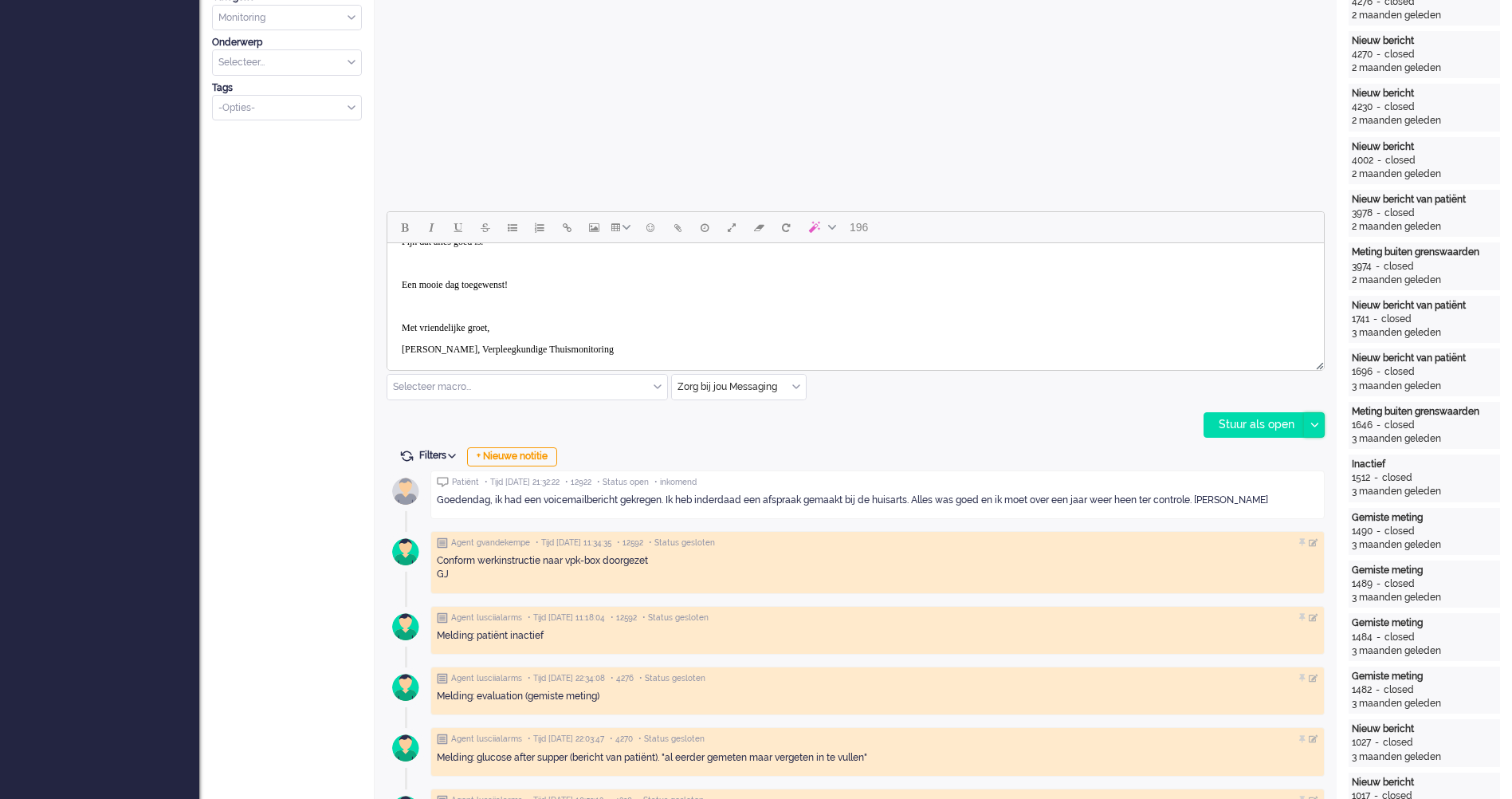
click at [1318, 433] on div at bounding box center [1313, 424] width 20 height 24
click at [1272, 492] on div "Stuur als opgelost" at bounding box center [1270, 497] width 131 height 16
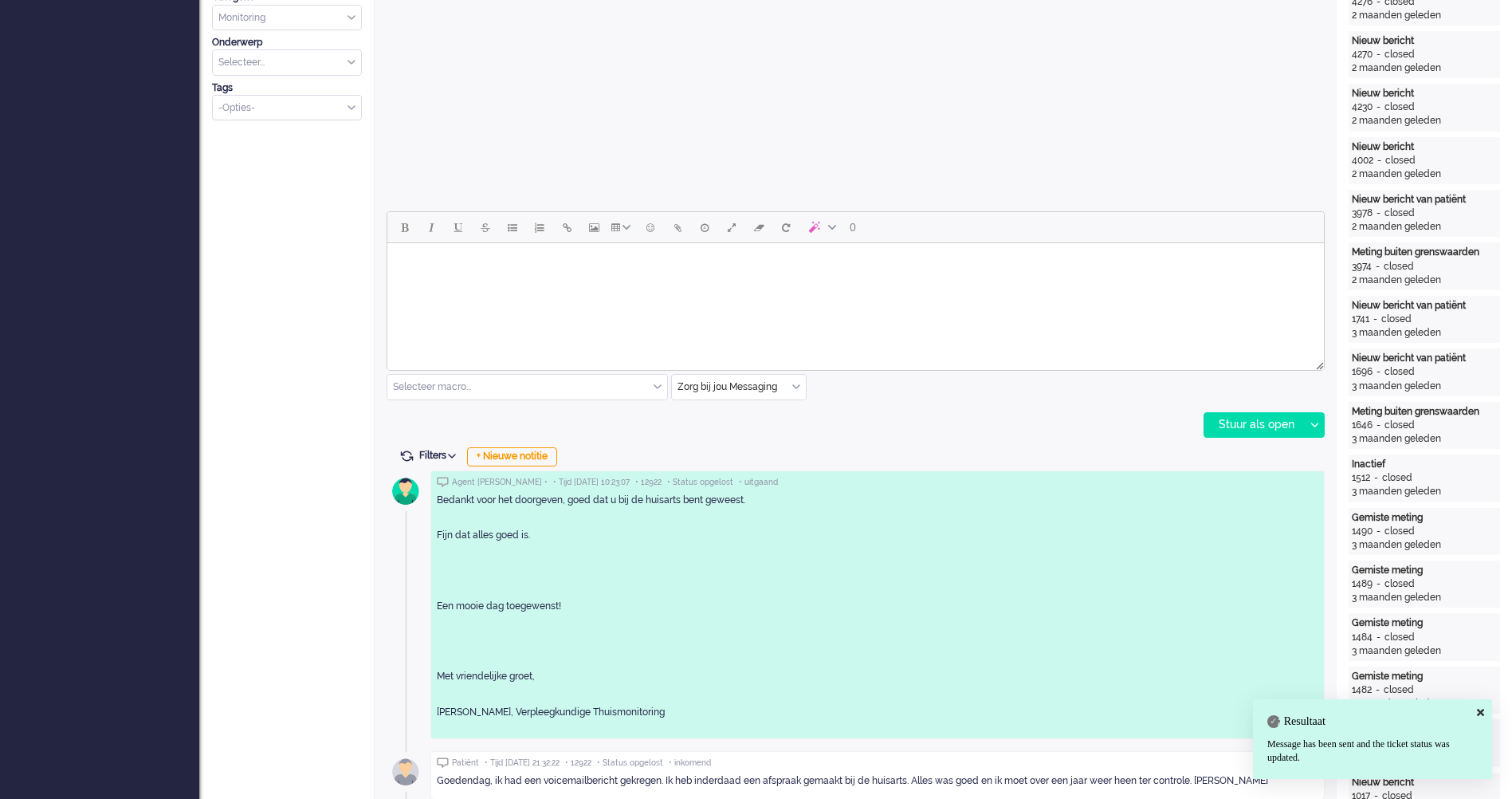
scroll to position [957, 0]
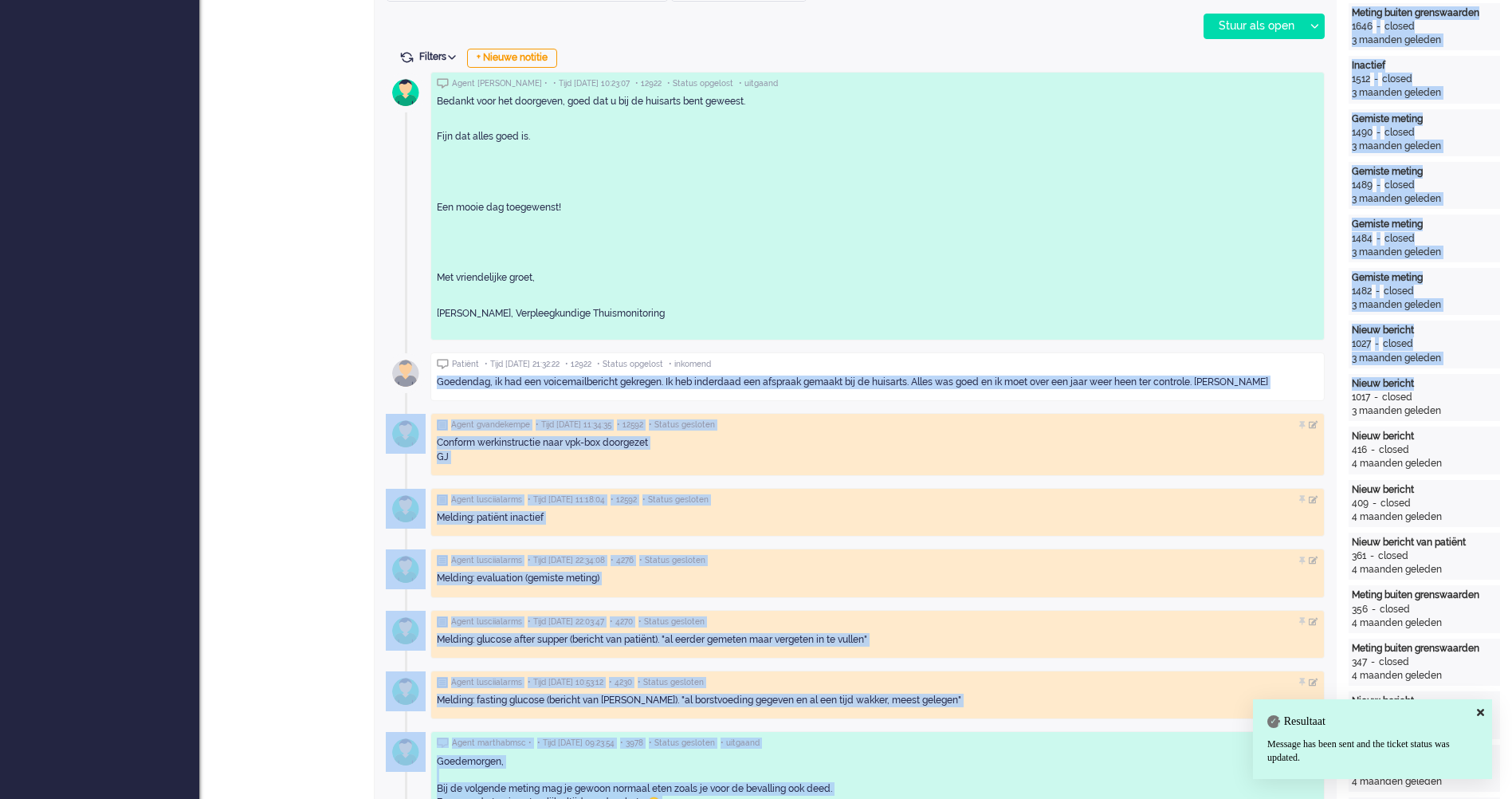
drag, startPoint x: 439, startPoint y: 383, endPoint x: 1343, endPoint y: 378, distance: 904.0
drag, startPoint x: 1184, startPoint y: 389, endPoint x: 1193, endPoint y: 390, distance: 9.1
click at [1184, 390] on div "Goedendag, ik had een voicemailbericht gekregen. Ik heb inderdaad een afspraak …" at bounding box center [877, 382] width 881 height 24
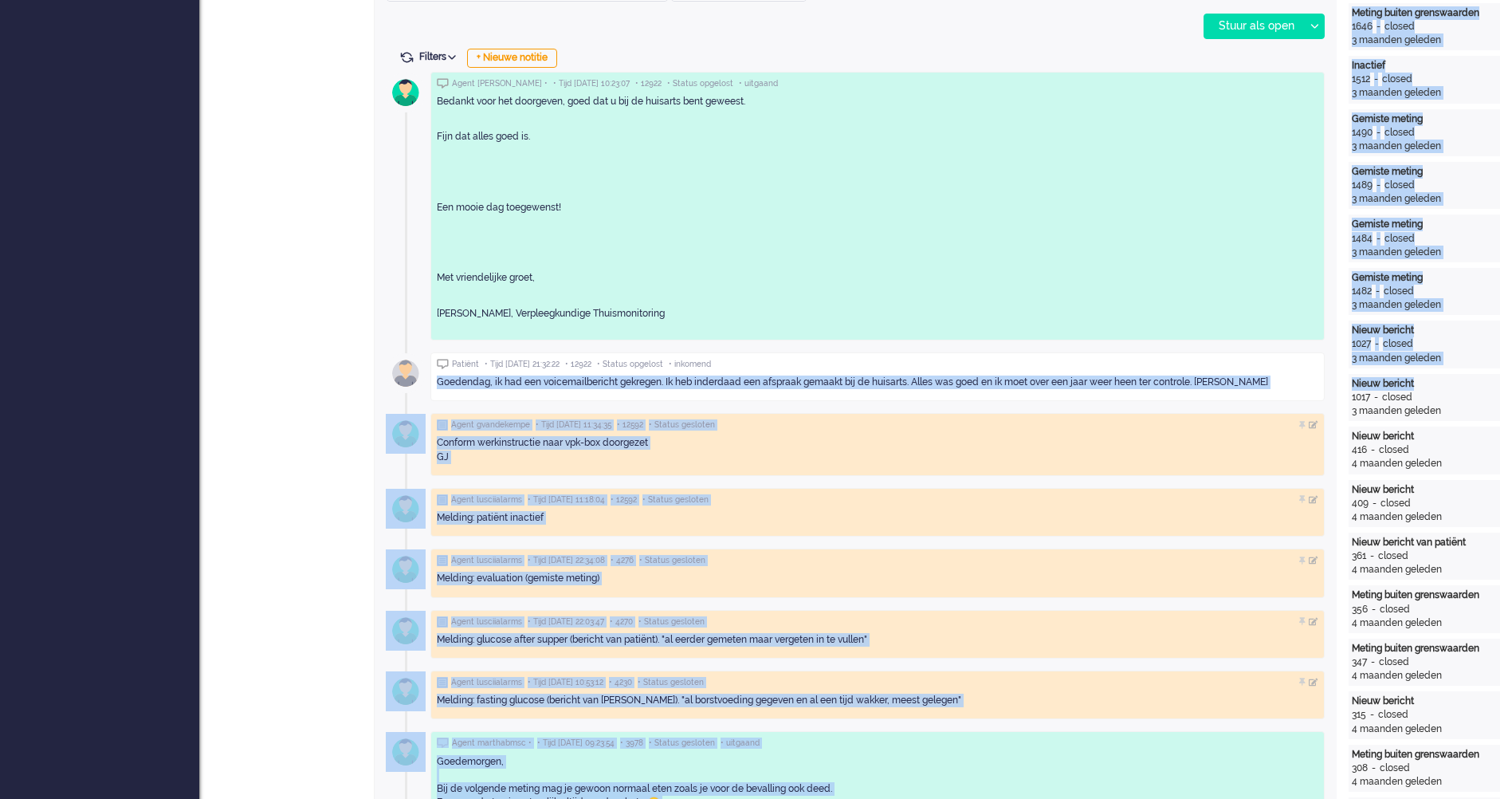
click at [1266, 381] on div "Goedendag, ik had een voicemailbericht gekregen. Ik heb inderdaad een afspraak …" at bounding box center [877, 382] width 881 height 14
click at [1265, 381] on div "Goedendag, ik had een voicemailbericht gekregen. Ik heb inderdaad een afspraak …" at bounding box center [877, 382] width 881 height 14
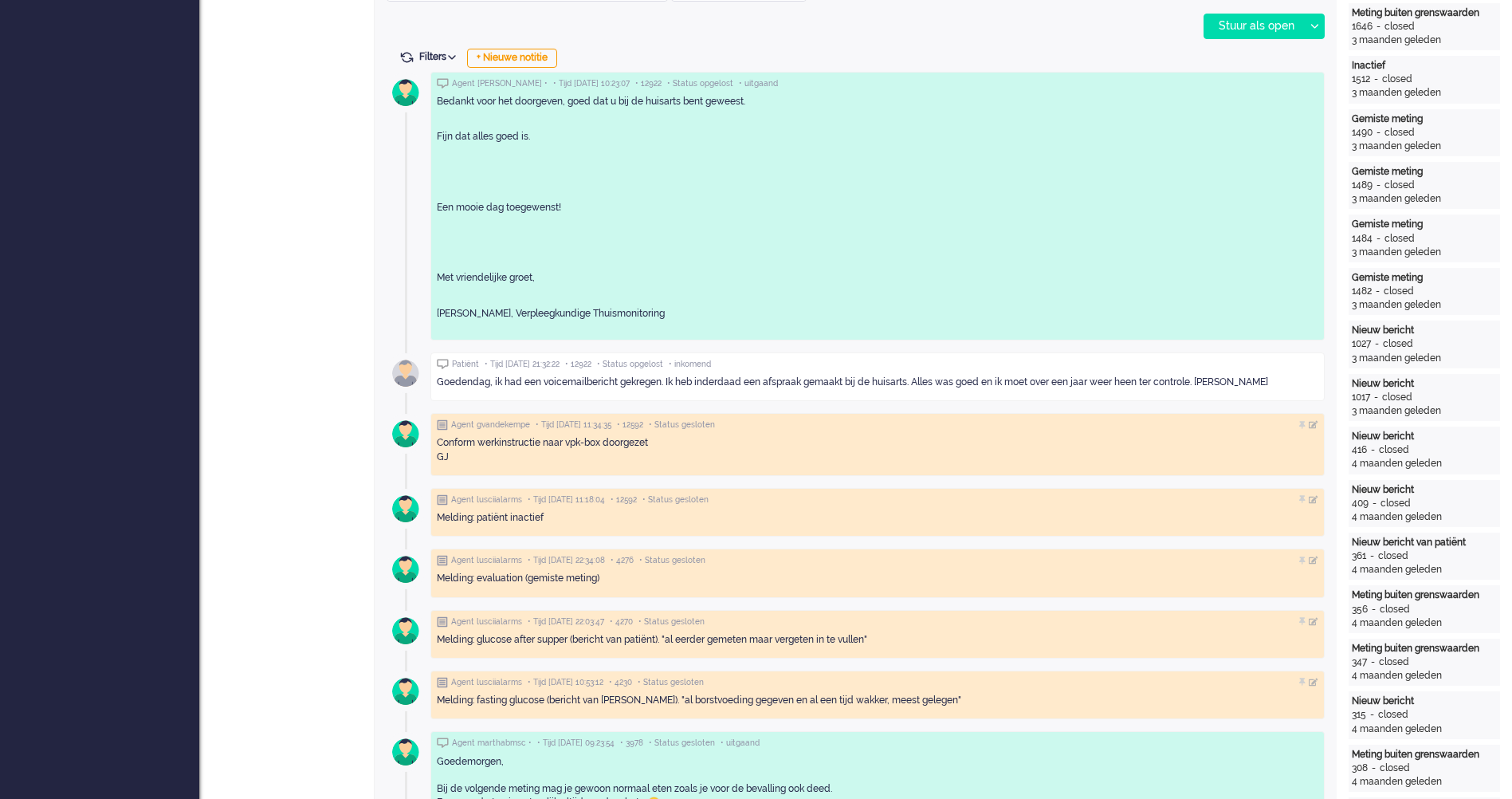
click at [1226, 297] on div "Bedankt voor het doorgeven, goed dat u bij de huisarts bent geweest. Fijn dat a…" at bounding box center [877, 212] width 881 height 234
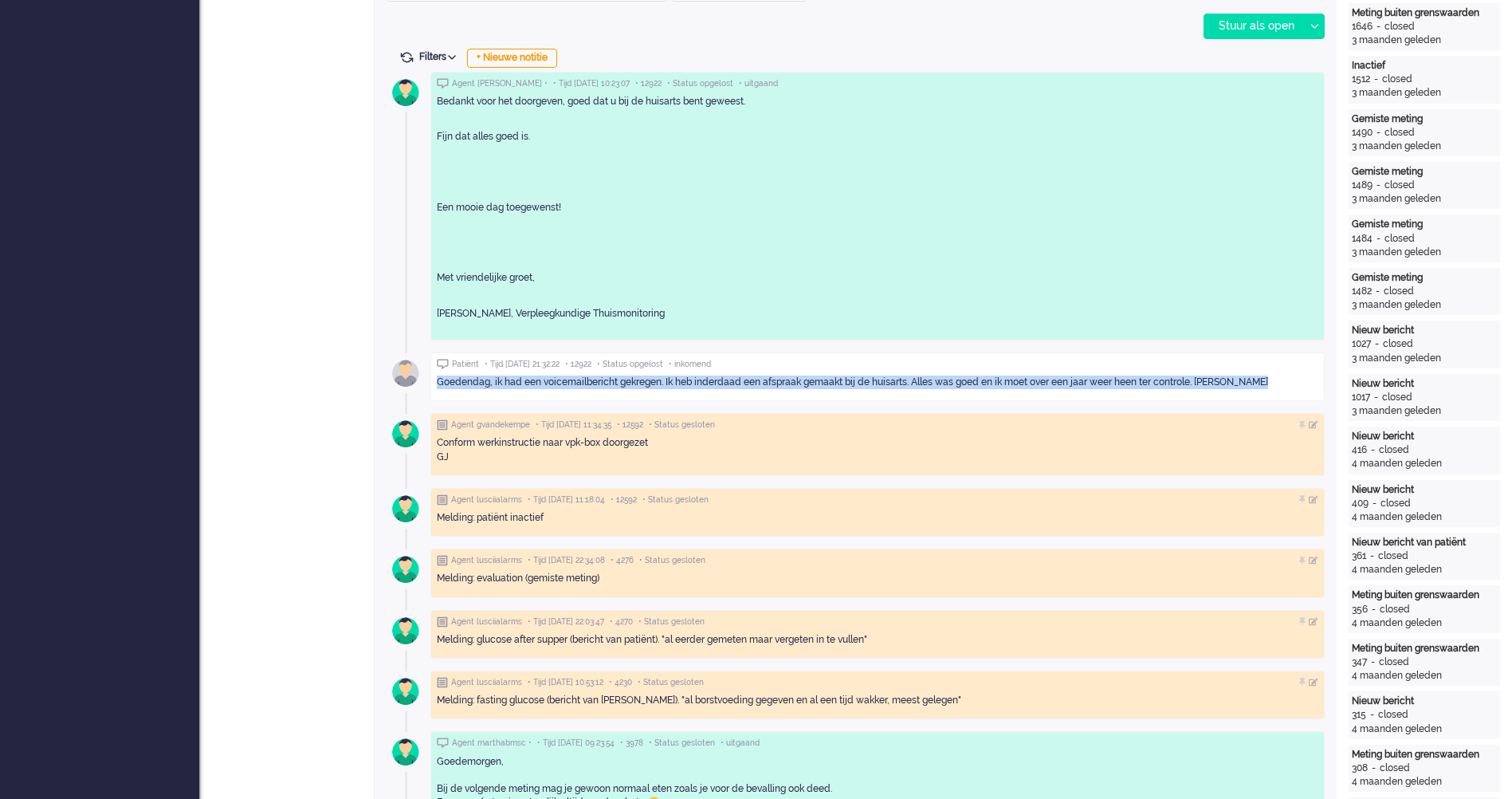
drag, startPoint x: 1283, startPoint y: 381, endPoint x: 440, endPoint y: 382, distance: 843.0
click at [440, 382] on div "Goedendag, ik had een voicemailbericht gekregen. Ik heb inderdaad een afspraak …" at bounding box center [877, 382] width 881 height 14
copy div "Goedendag, ik had een voicemailbericht gekregen. Ik heb inderdaad een afspraak …"
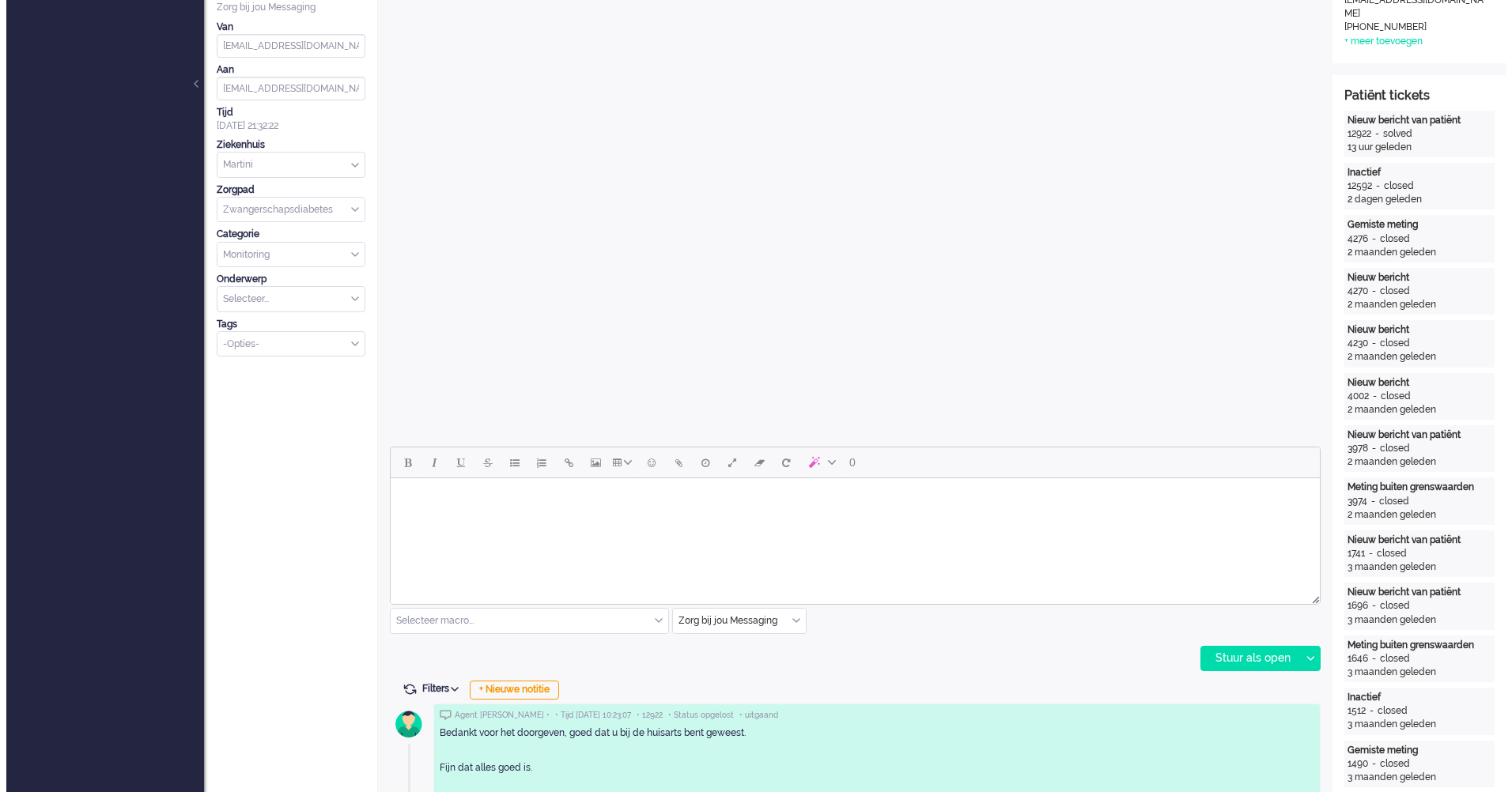
scroll to position [0, 0]
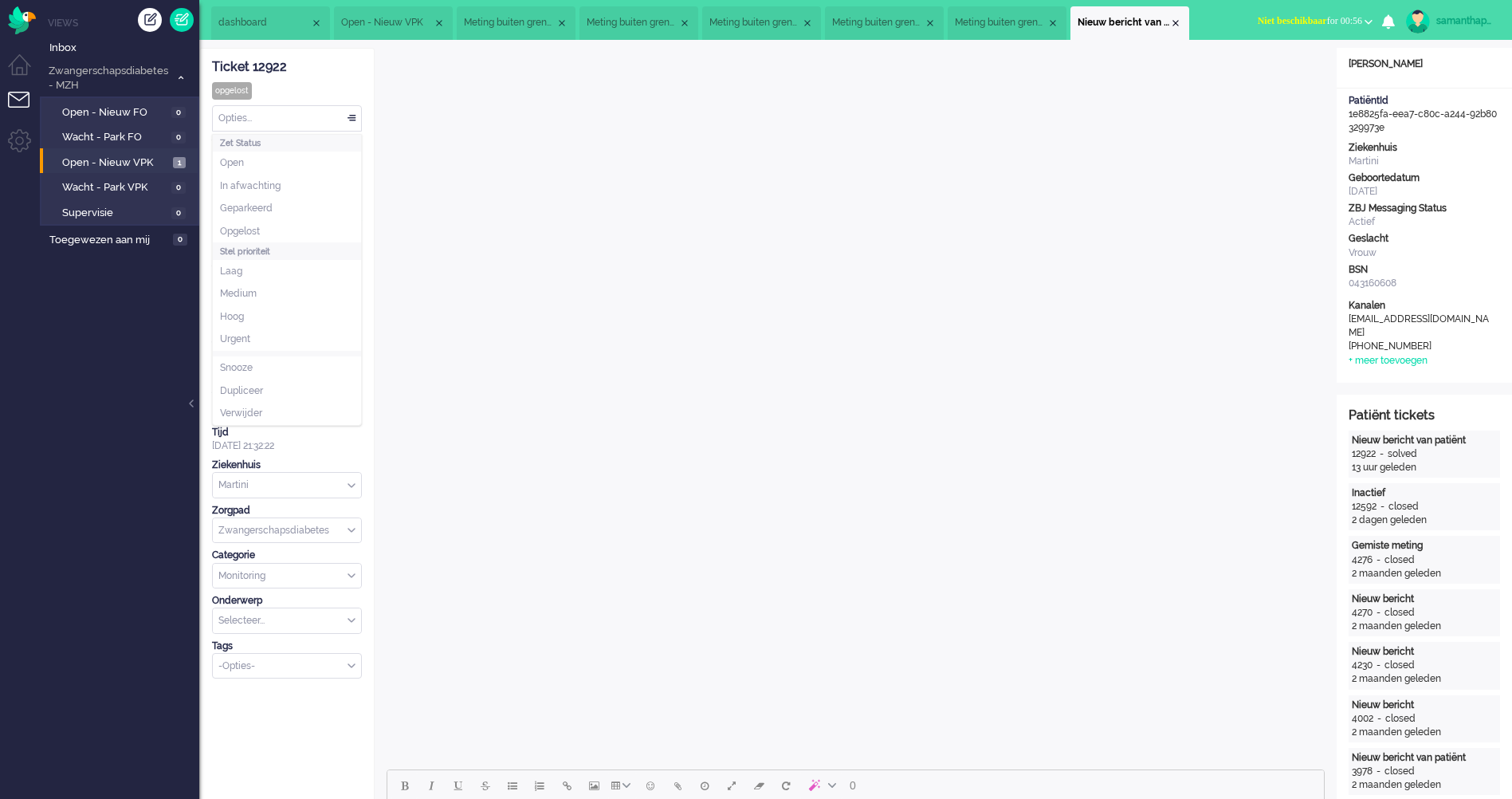
click at [339, 122] on div "Opties..." at bounding box center [287, 118] width 149 height 24
click at [288, 222] on ul "Open In afwachting Geparkeerd Opgelost" at bounding box center [287, 197] width 149 height 91
drag, startPoint x: 288, startPoint y: 222, endPoint x: 270, endPoint y: 230, distance: 19.7
click at [270, 230] on li "Opgelost" at bounding box center [287, 231] width 149 height 23
click at [138, 158] on span "Open - Nieuw VPK" at bounding box center [116, 162] width 107 height 15
